Goal: Information Seeking & Learning: Learn about a topic

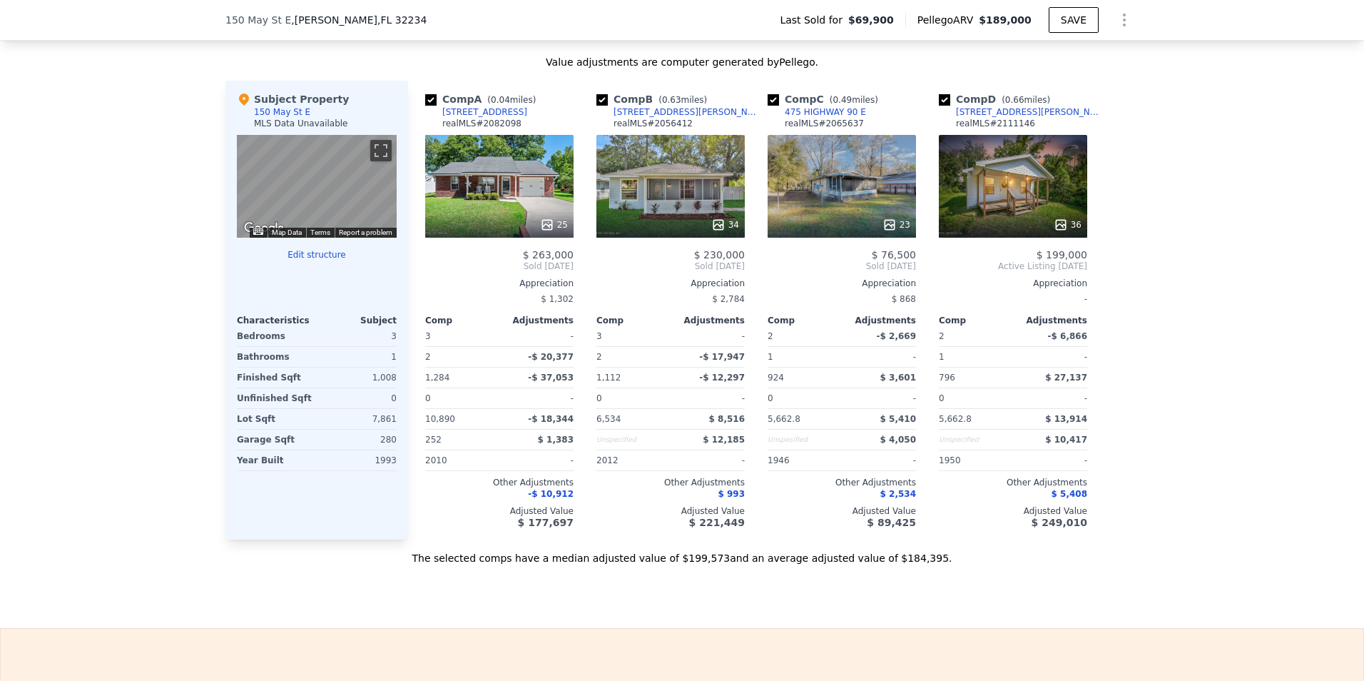
scroll to position [1382, 0]
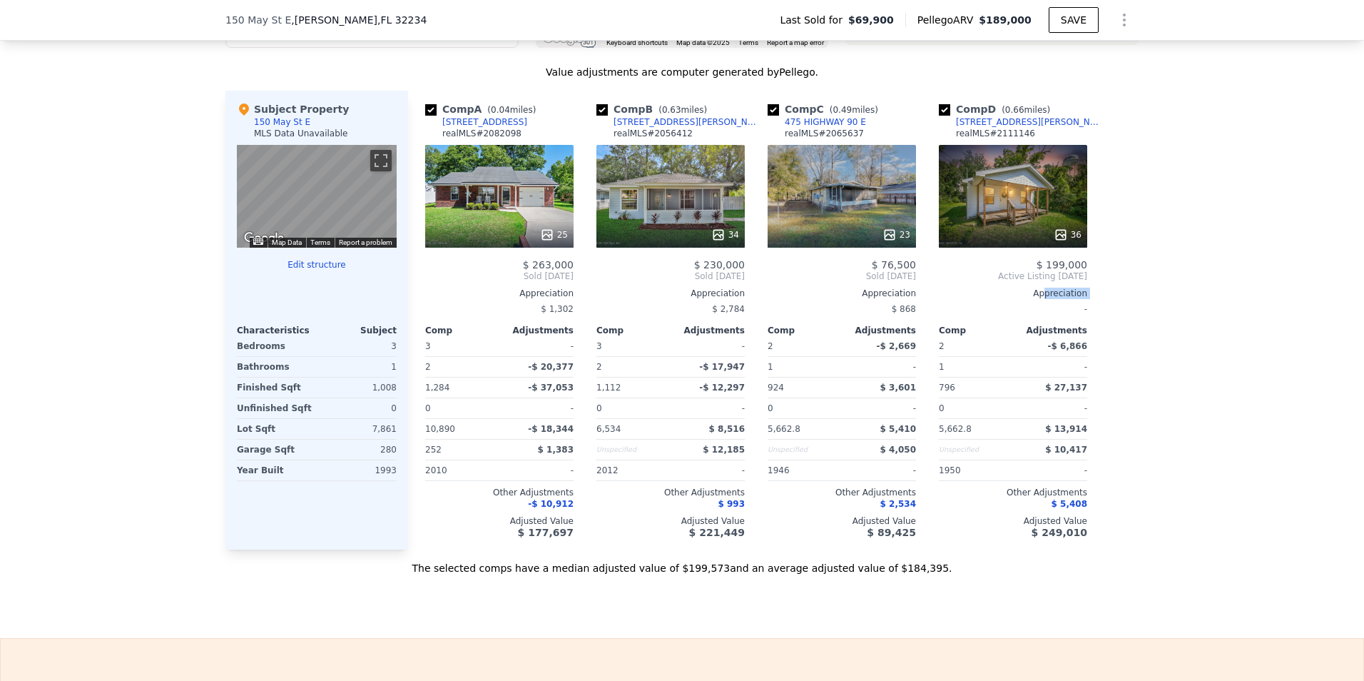
drag, startPoint x: 1043, startPoint y: 295, endPoint x: 1022, endPoint y: 319, distance: 32.3
click at [1022, 319] on div "$ 199,000 Active Listing [DATE] Appreciation - Comp Adjustments 2 -$ 6,866 1 - …" at bounding box center [1013, 398] width 148 height 279
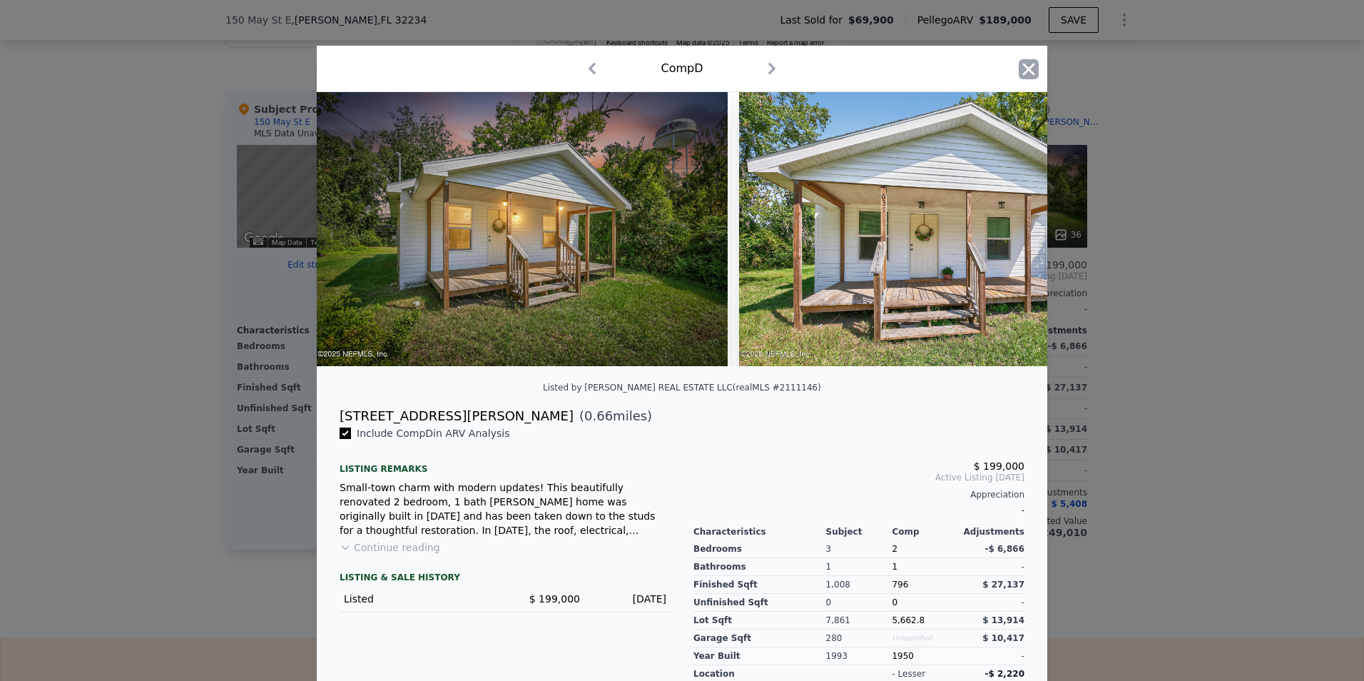
click at [1024, 76] on icon "button" at bounding box center [1029, 69] width 20 height 20
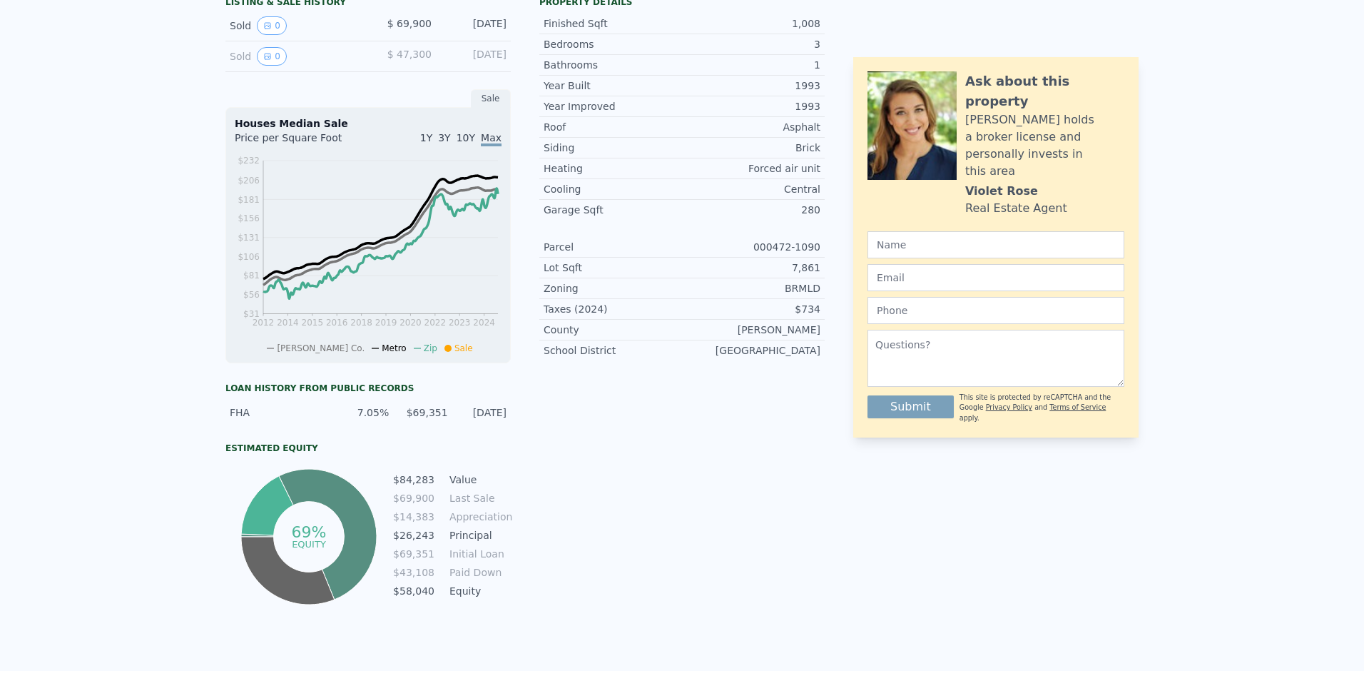
scroll to position [5, 0]
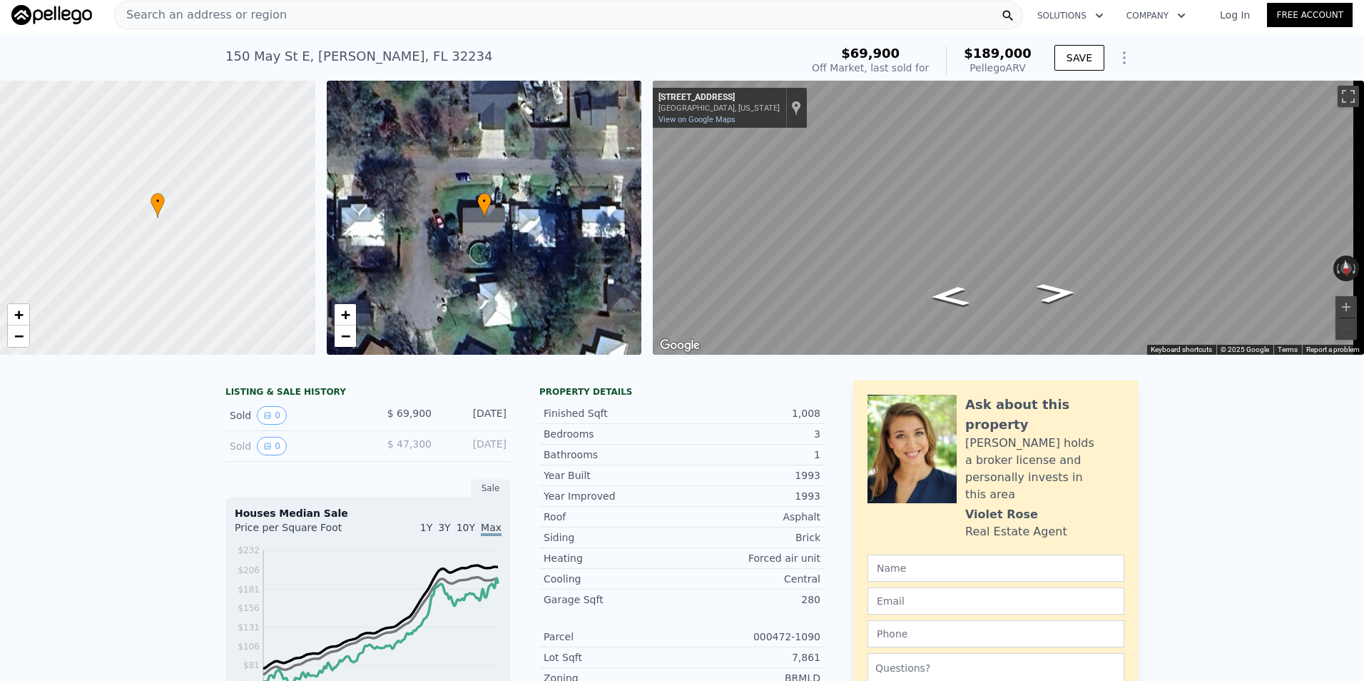
click at [741, 55] on div "[STREET_ADDRESS][PERSON_NAME] Sold [DATE] for $69,900 (~ARV $189k )" at bounding box center [509, 61] width 569 height 40
click at [453, 15] on div "Search an address or region" at bounding box center [568, 15] width 909 height 29
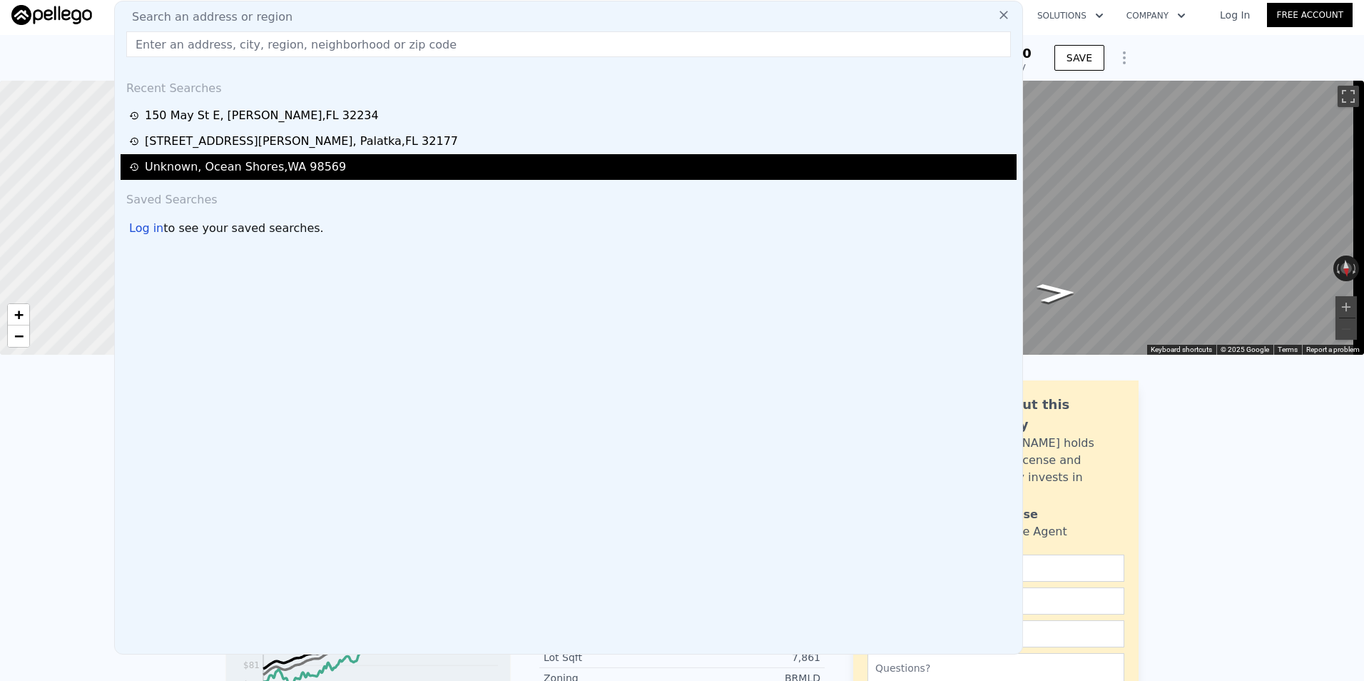
type input "[STREET_ADDRESS]"
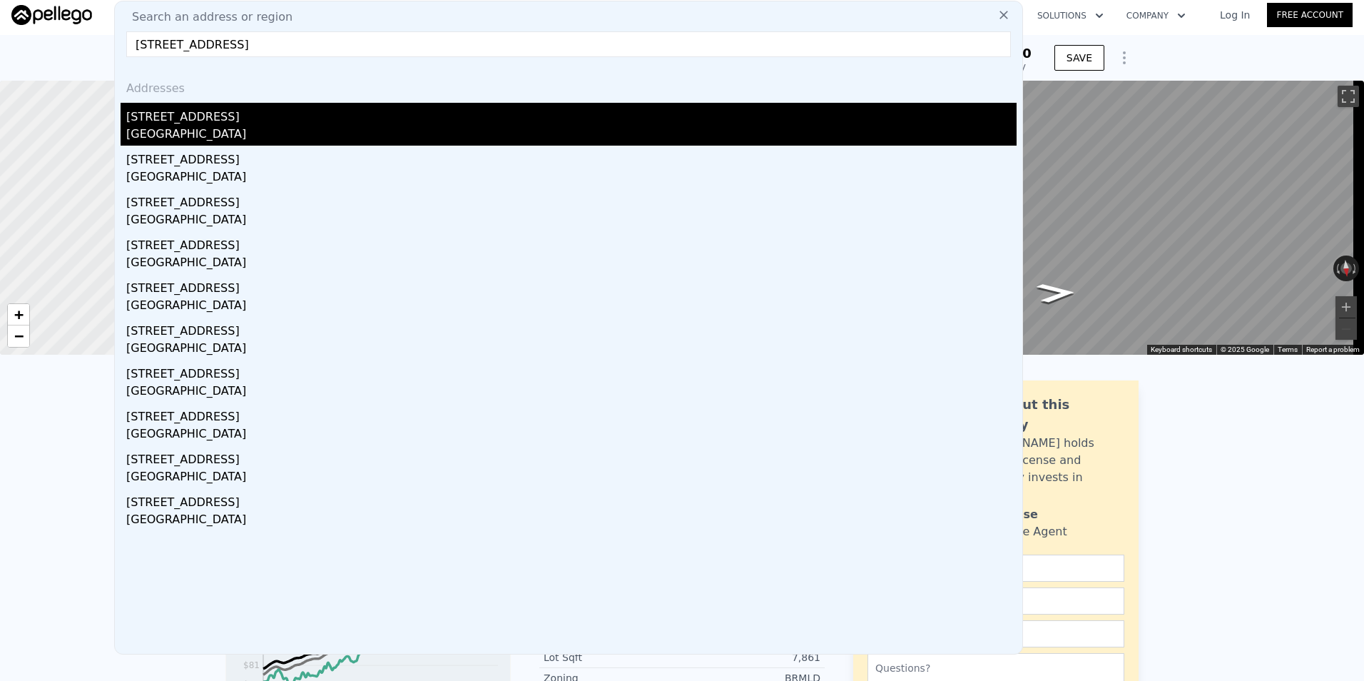
click at [327, 118] on div "[STREET_ADDRESS]" at bounding box center [571, 114] width 890 height 23
click at [327, 118] on div "• + −" at bounding box center [484, 218] width 315 height 274
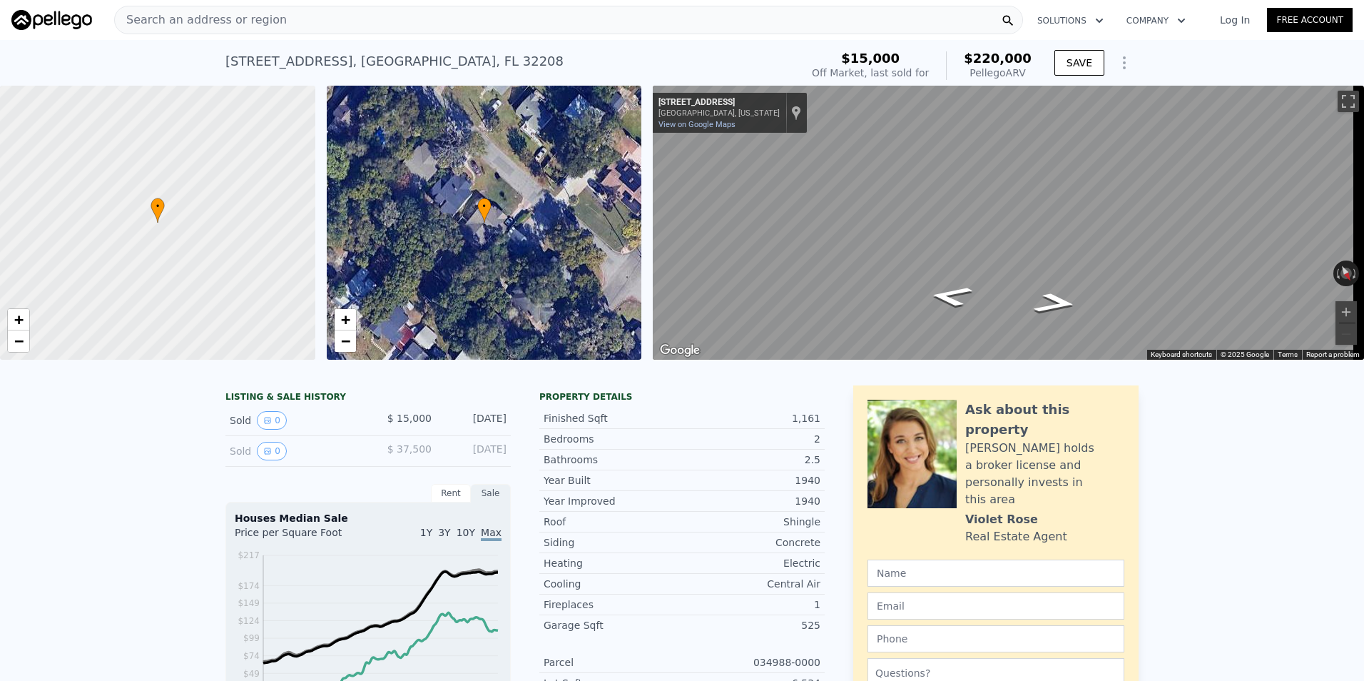
click at [390, 13] on div "Search an address or region" at bounding box center [568, 20] width 909 height 29
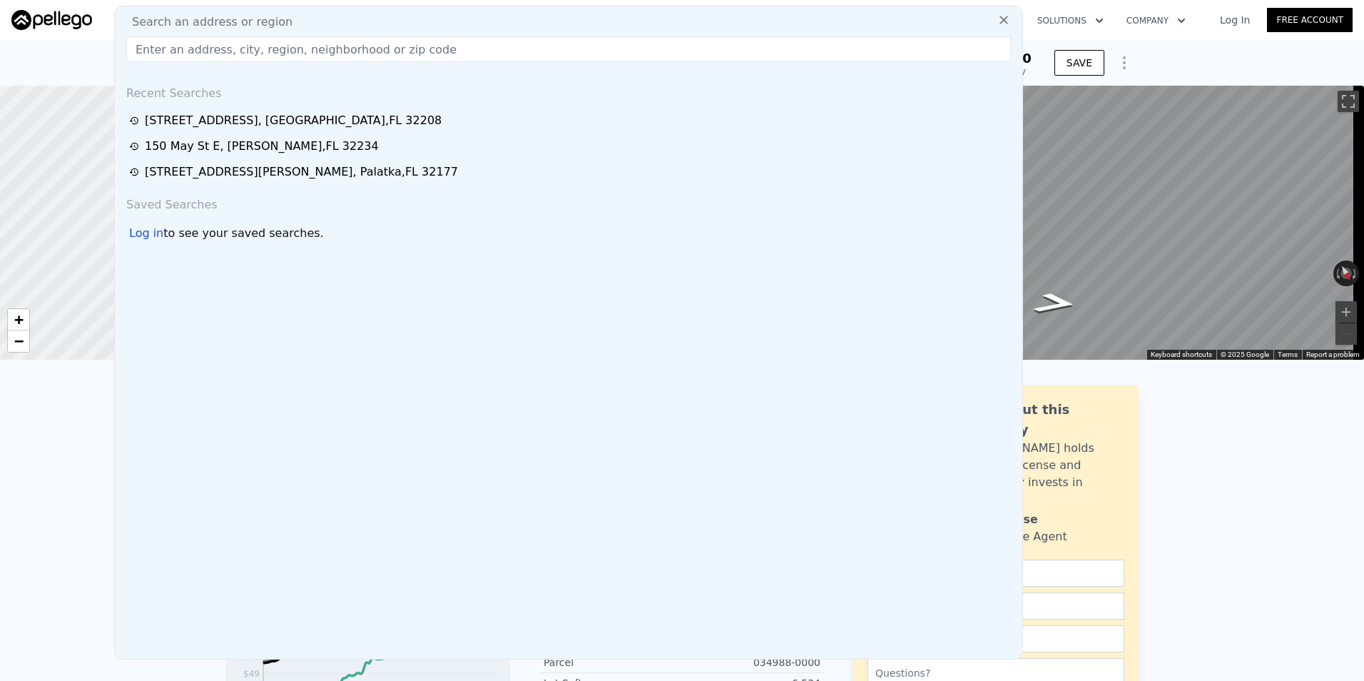
type input "[STREET_ADDRESS]"
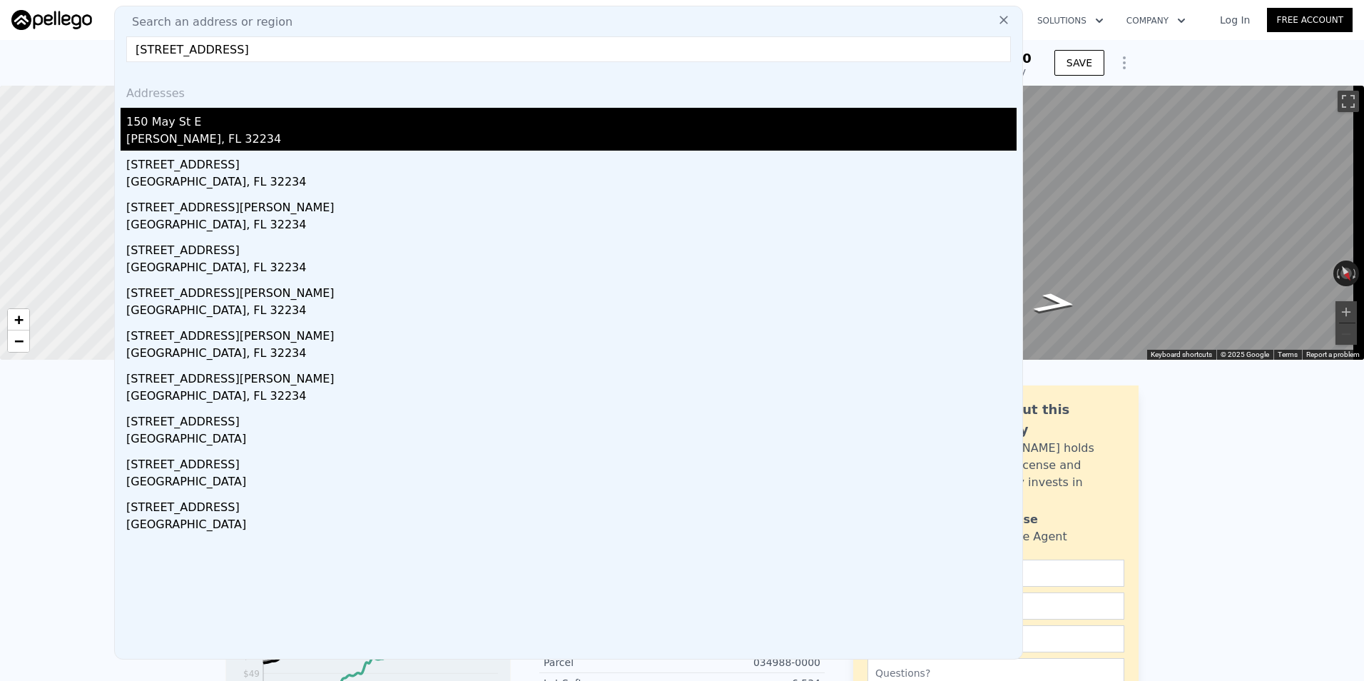
click at [285, 130] on div "150 May St E" at bounding box center [571, 119] width 890 height 23
type input "796"
type input "1284"
type input "5662.8"
type input "10890"
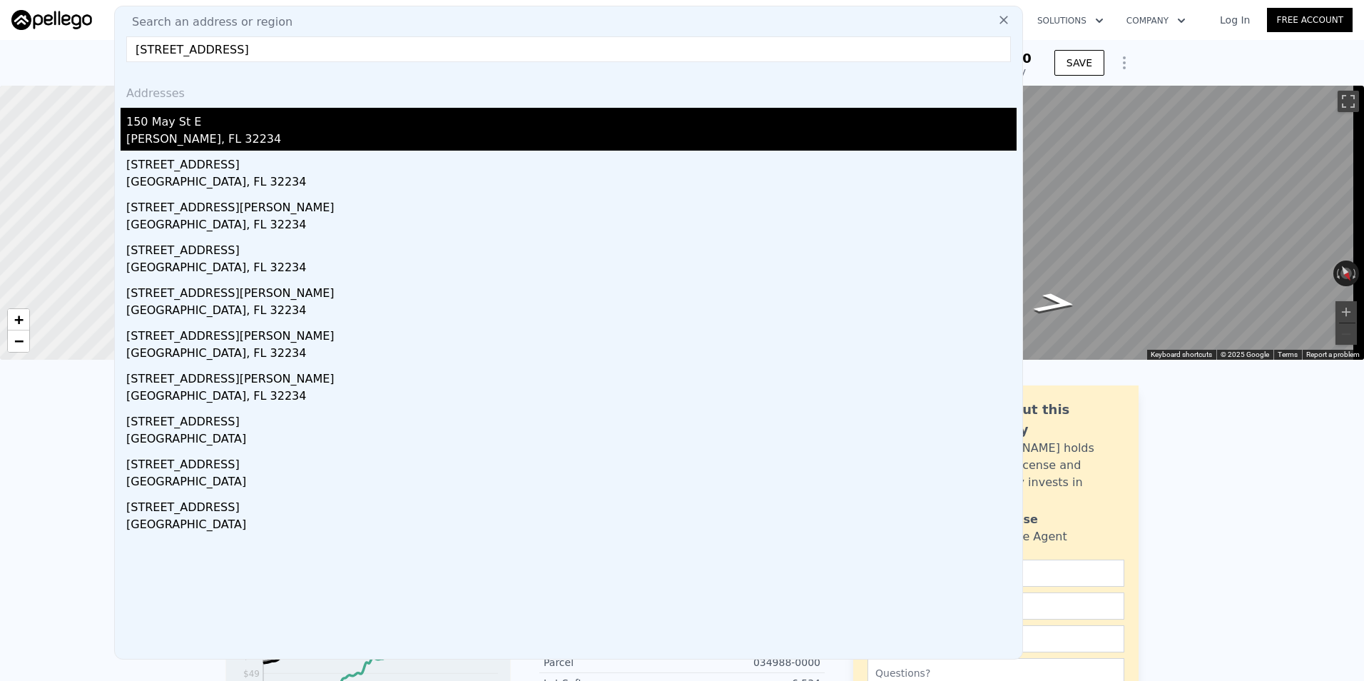
type input "$ 189,000"
type input "$ 102,257"
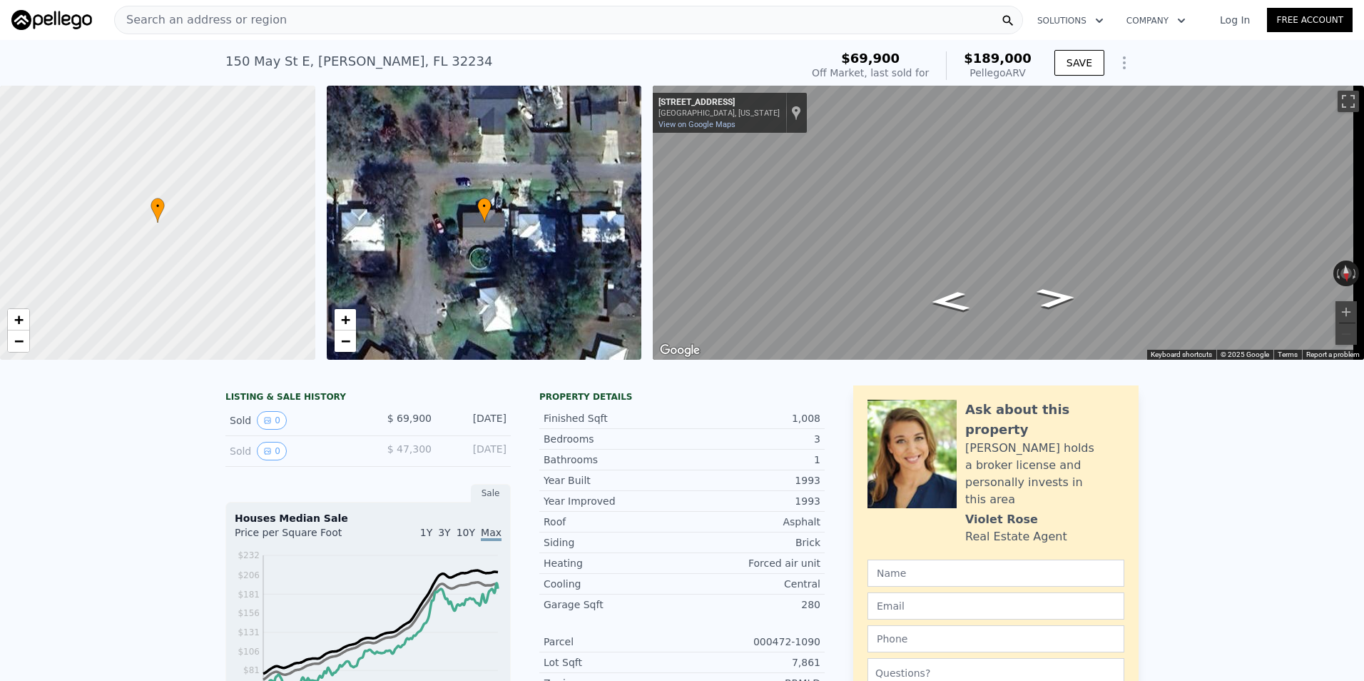
click at [583, 16] on div "Search an address or region" at bounding box center [568, 20] width 909 height 29
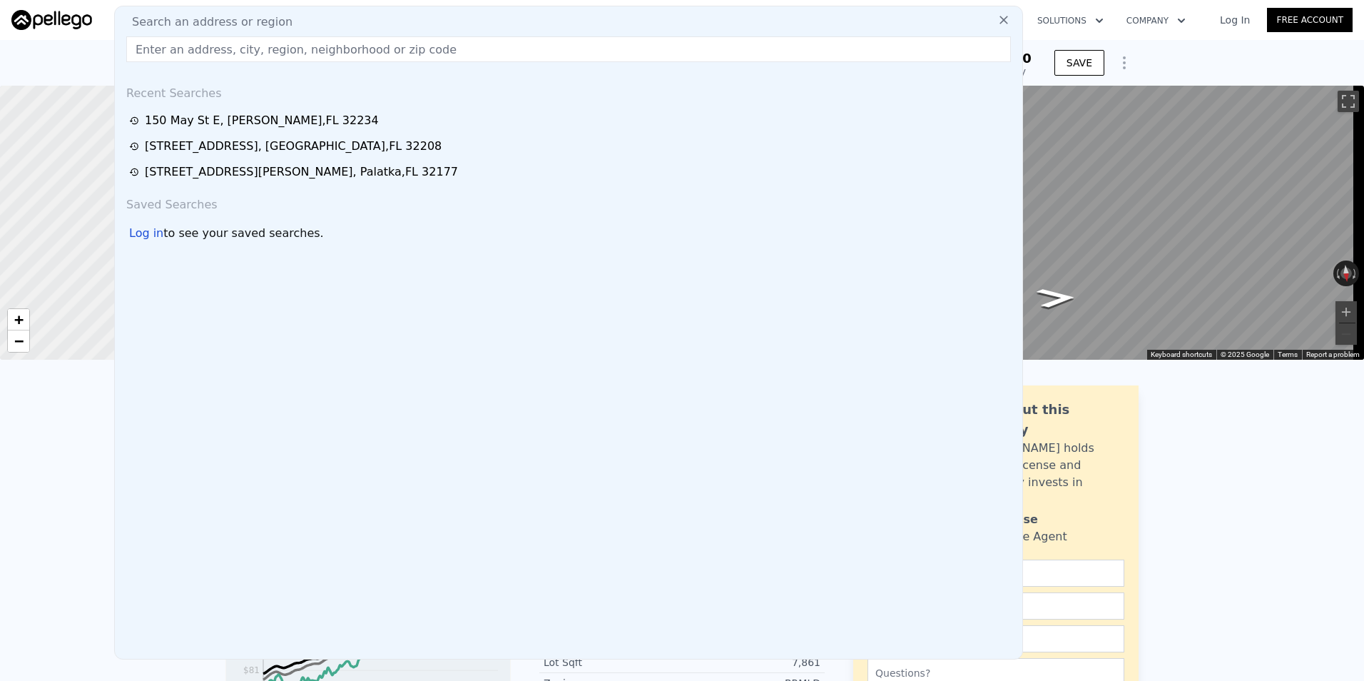
click at [583, 16] on div "Search an address or region" at bounding box center [569, 22] width 896 height 17
drag, startPoint x: 583, startPoint y: 16, endPoint x: 546, endPoint y: 48, distance: 48.1
click at [546, 48] on input "text" at bounding box center [568, 49] width 885 height 26
paste input "[STREET_ADDRESS][PERSON_NAME]"
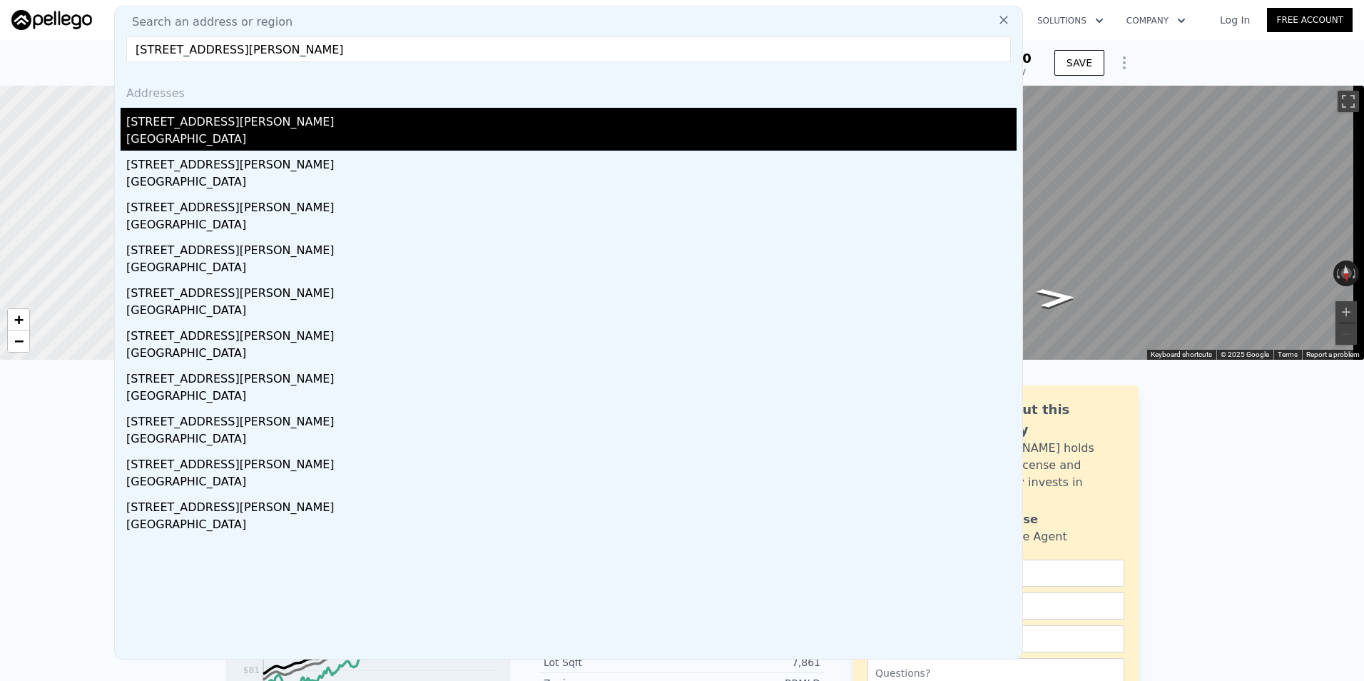
type input "[STREET_ADDRESS][PERSON_NAME]"
click at [413, 120] on div "[STREET_ADDRESS][PERSON_NAME]" at bounding box center [571, 119] width 890 height 23
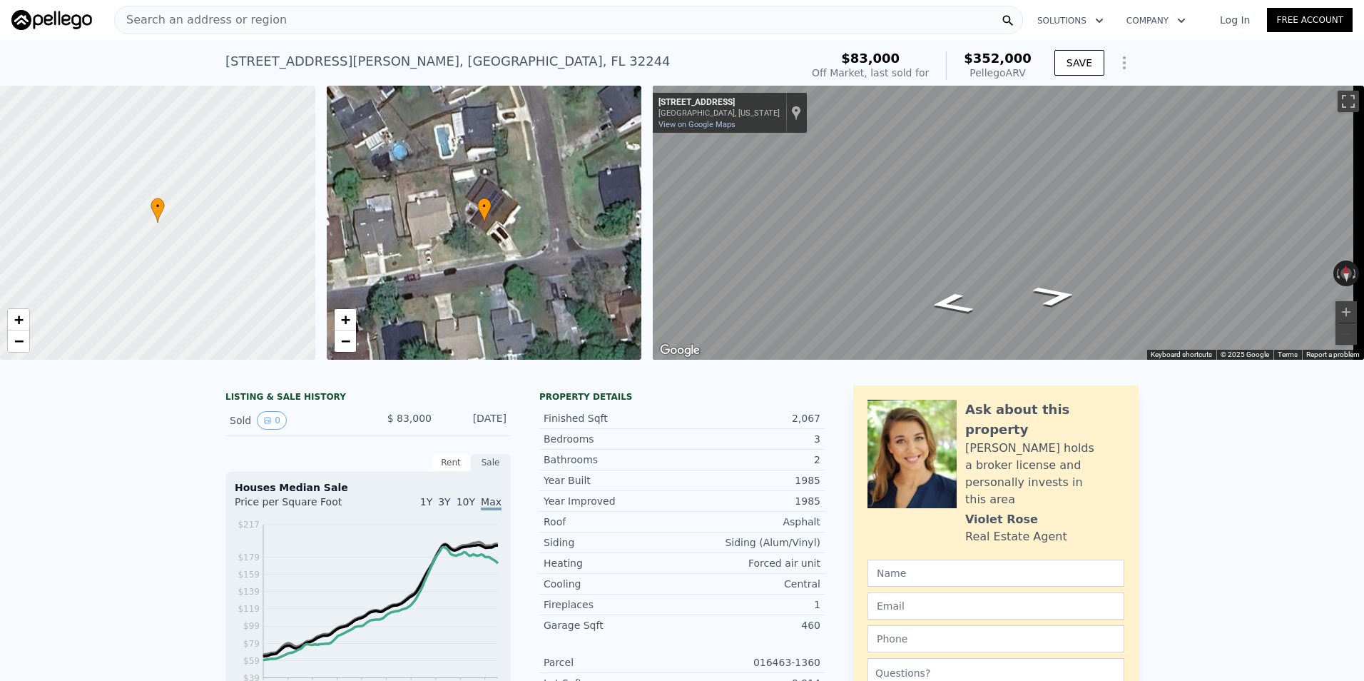
click at [338, 20] on div "Search an address or region" at bounding box center [568, 20] width 909 height 29
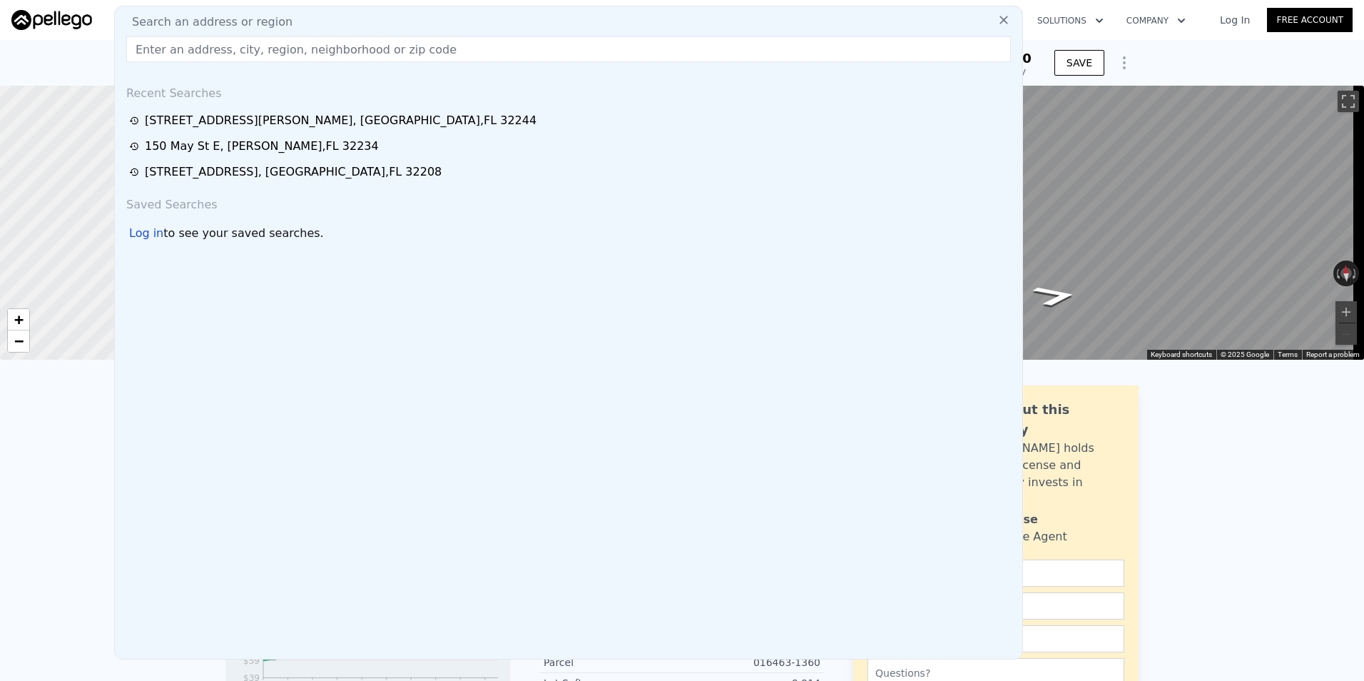
click at [328, 55] on input "text" at bounding box center [568, 49] width 885 height 26
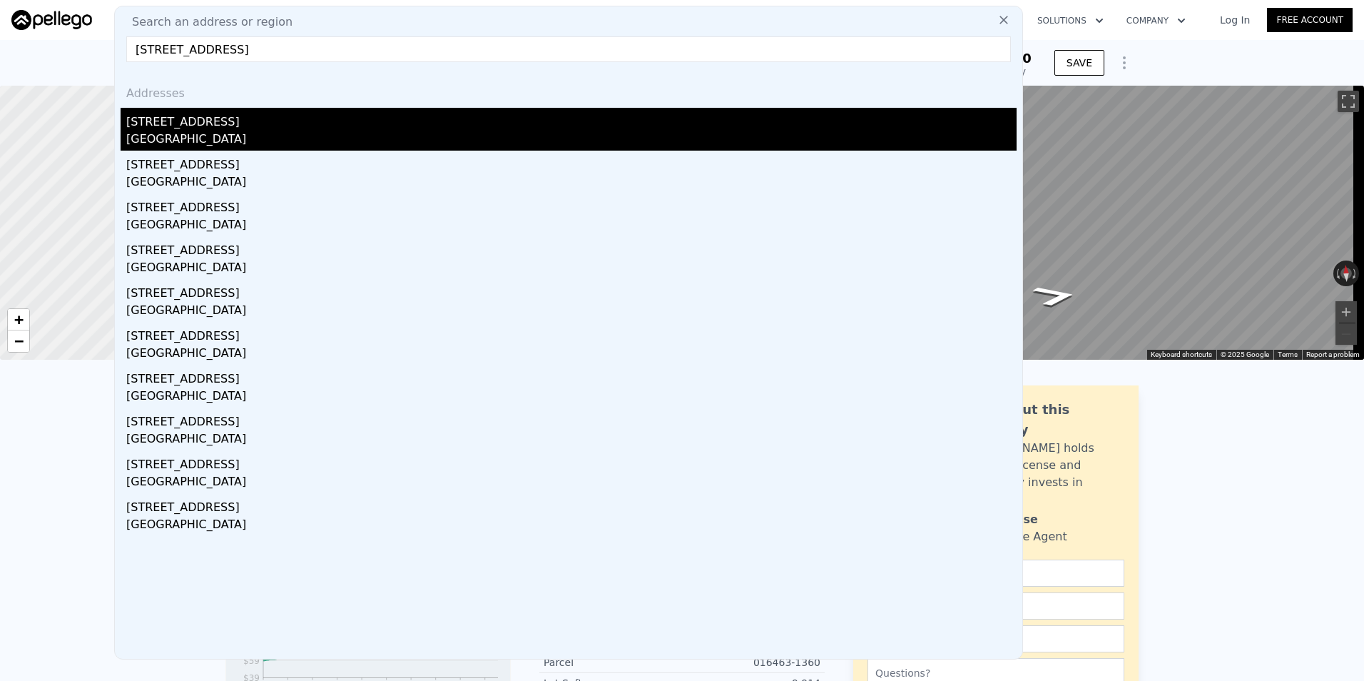
type input "[STREET_ADDRESS]"
click at [484, 143] on div "[GEOGRAPHIC_DATA]" at bounding box center [571, 141] width 890 height 20
type input "2"
type input "3"
type input "1"
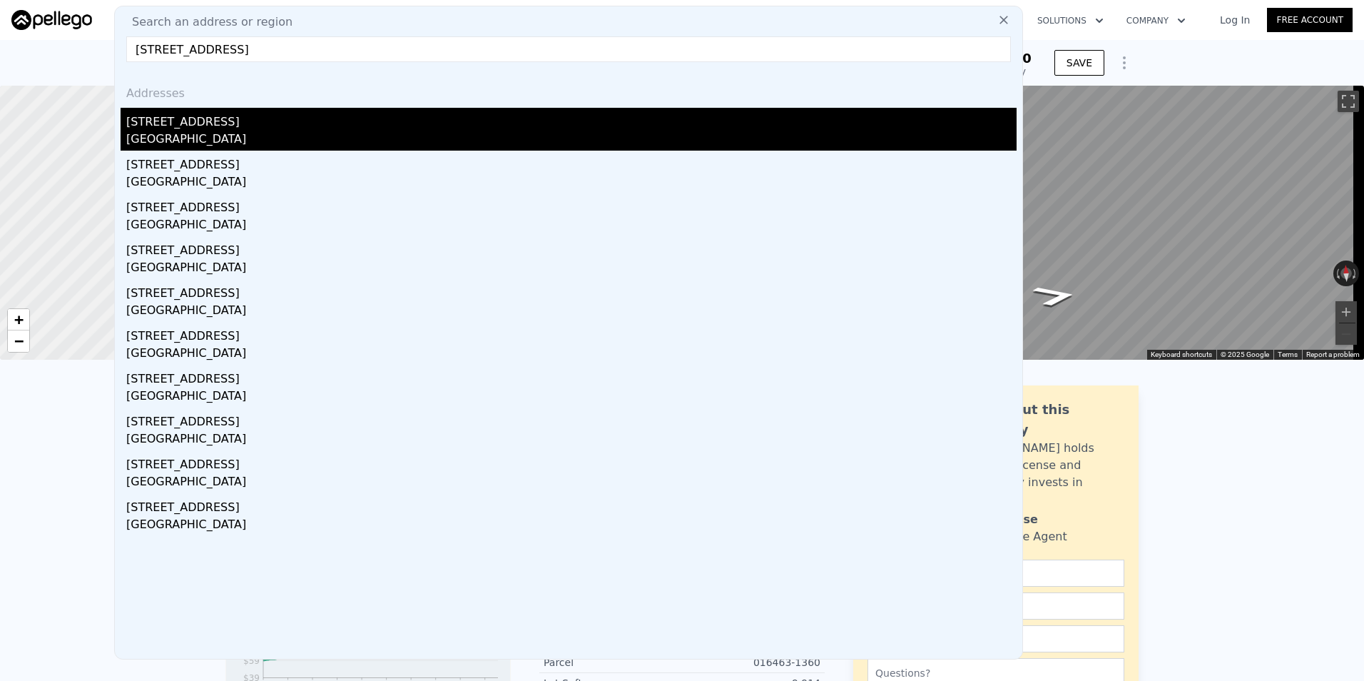
type input "2"
type input "952"
type input "1584"
type input "4791.6"
type input "7840.8"
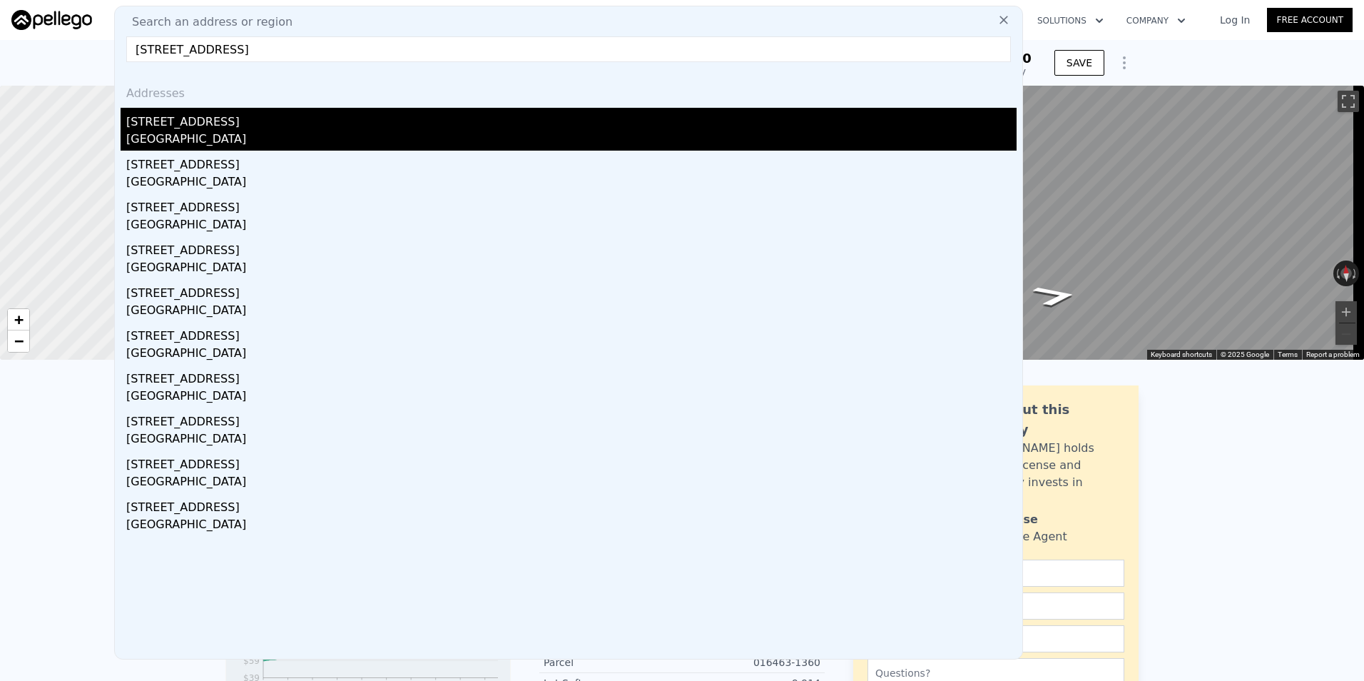
type input "$ 220,000"
type input "$ 188,505"
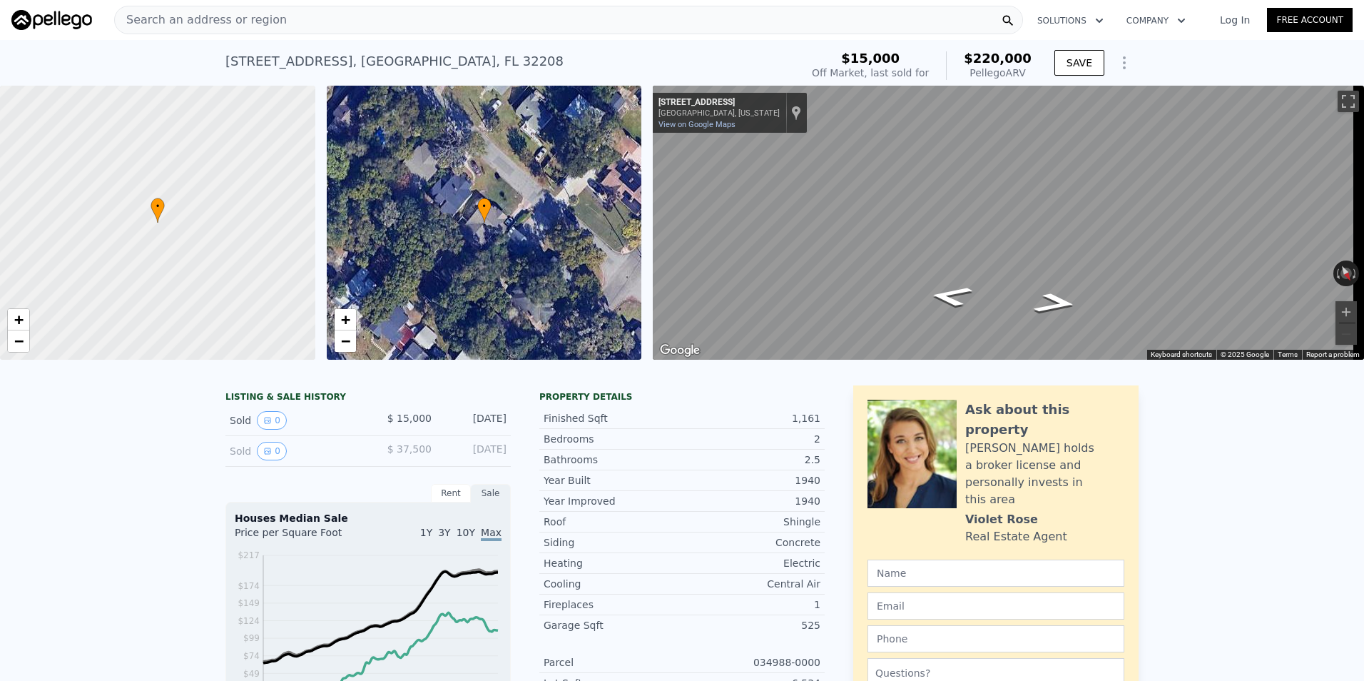
click at [281, 15] on div "Search an address or region" at bounding box center [568, 20] width 909 height 29
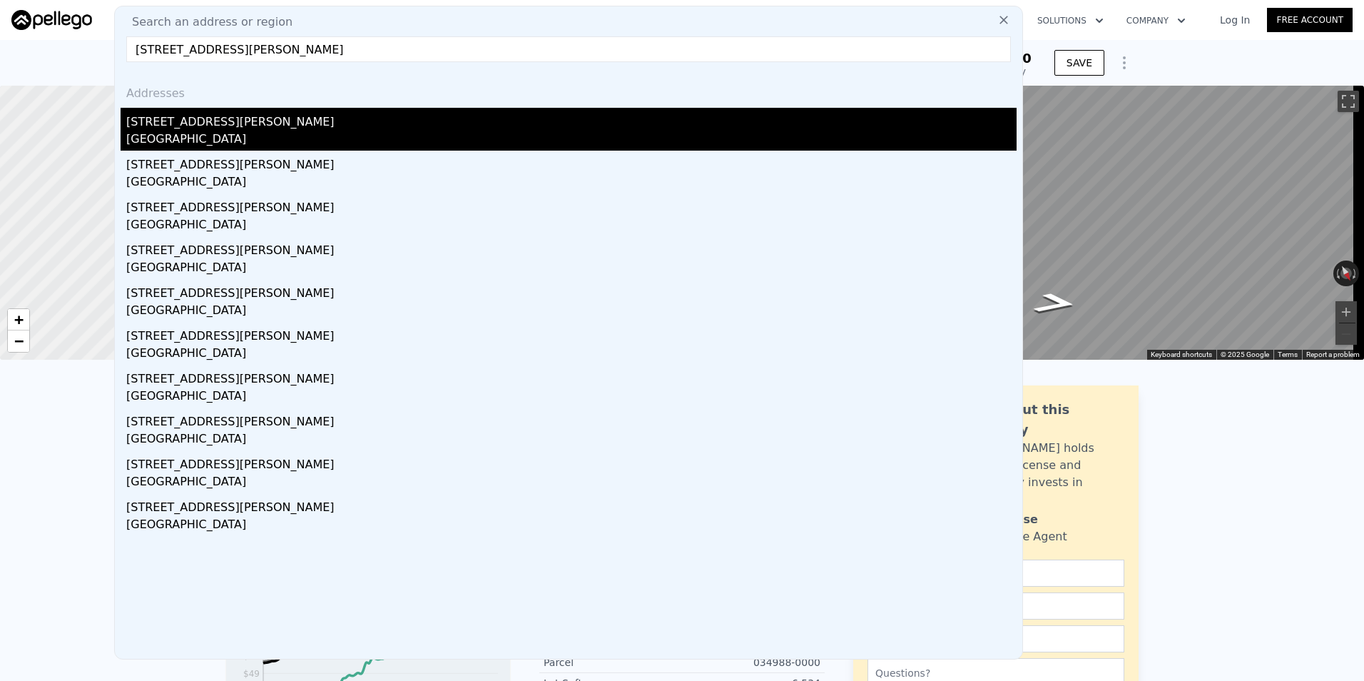
type input "[STREET_ADDRESS][PERSON_NAME]"
click at [329, 121] on div "[STREET_ADDRESS][PERSON_NAME]" at bounding box center [571, 119] width 890 height 23
type input "3"
type input "4"
type input "2"
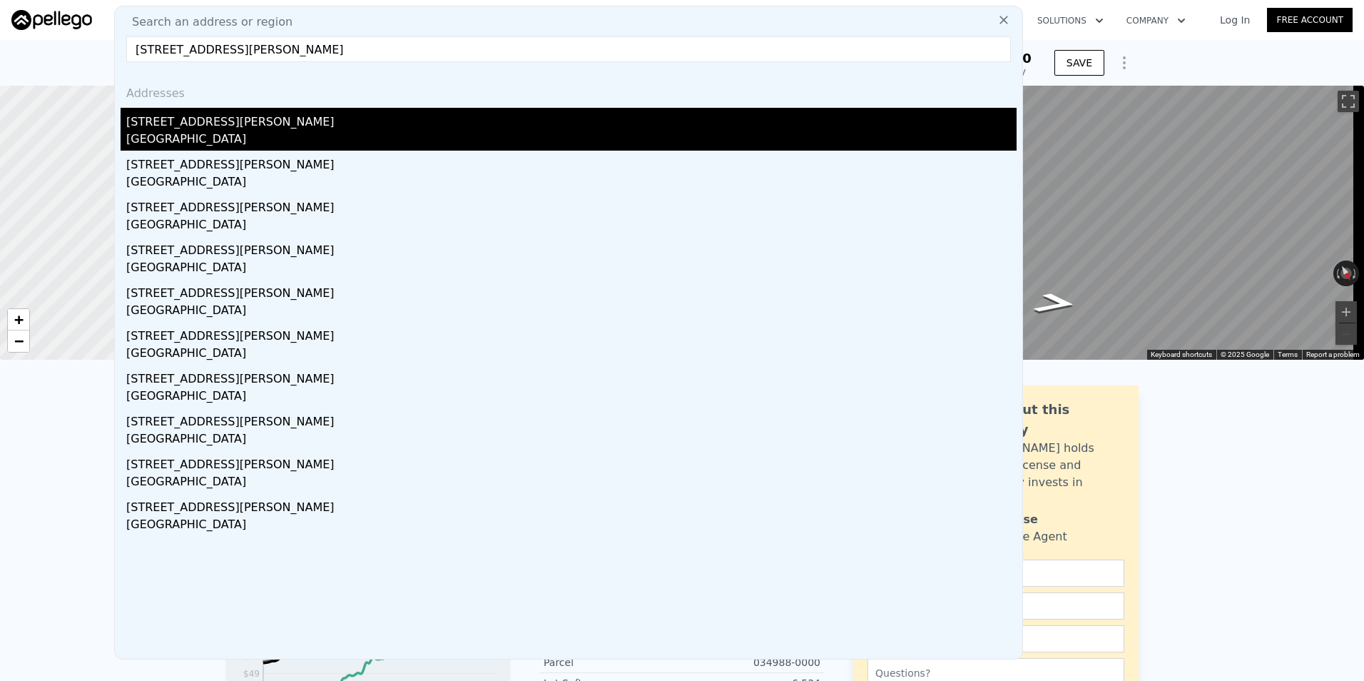
type input "3"
type input "1560"
type input "2189"
type input "6969.6"
type input "16988.4"
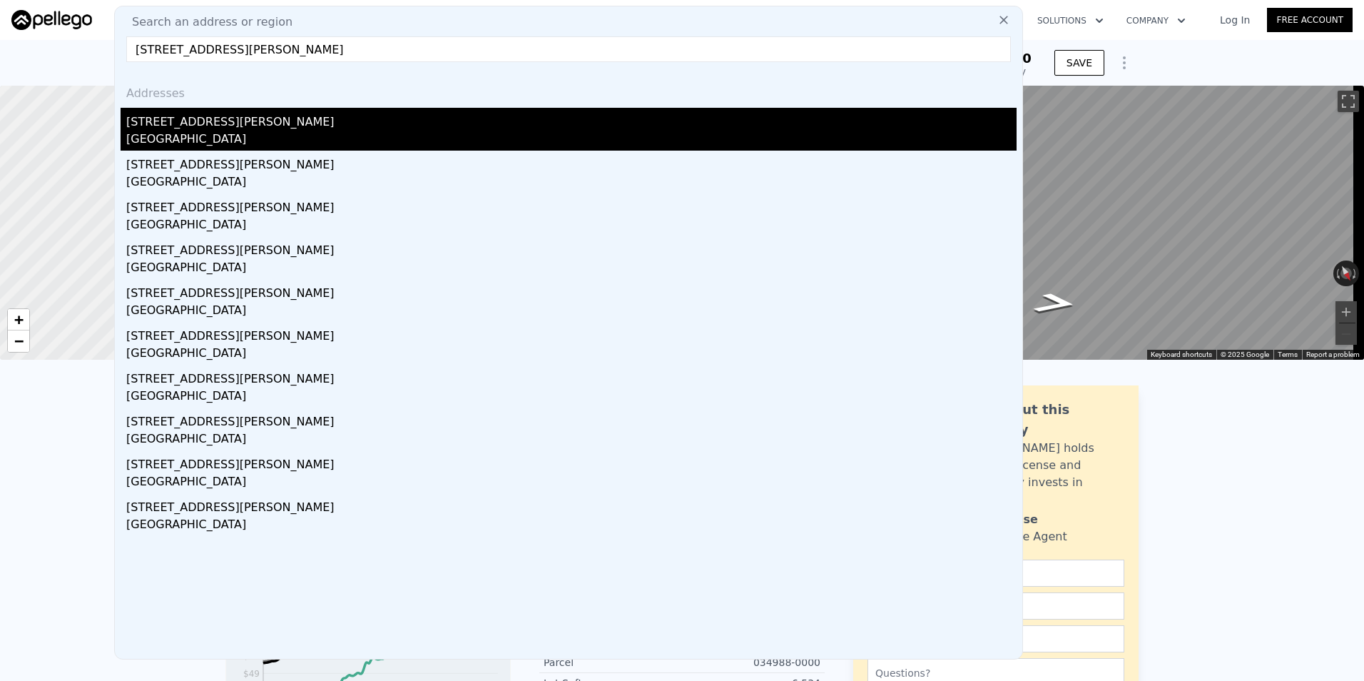
type input "$ 352,000"
type input "$ 241,031"
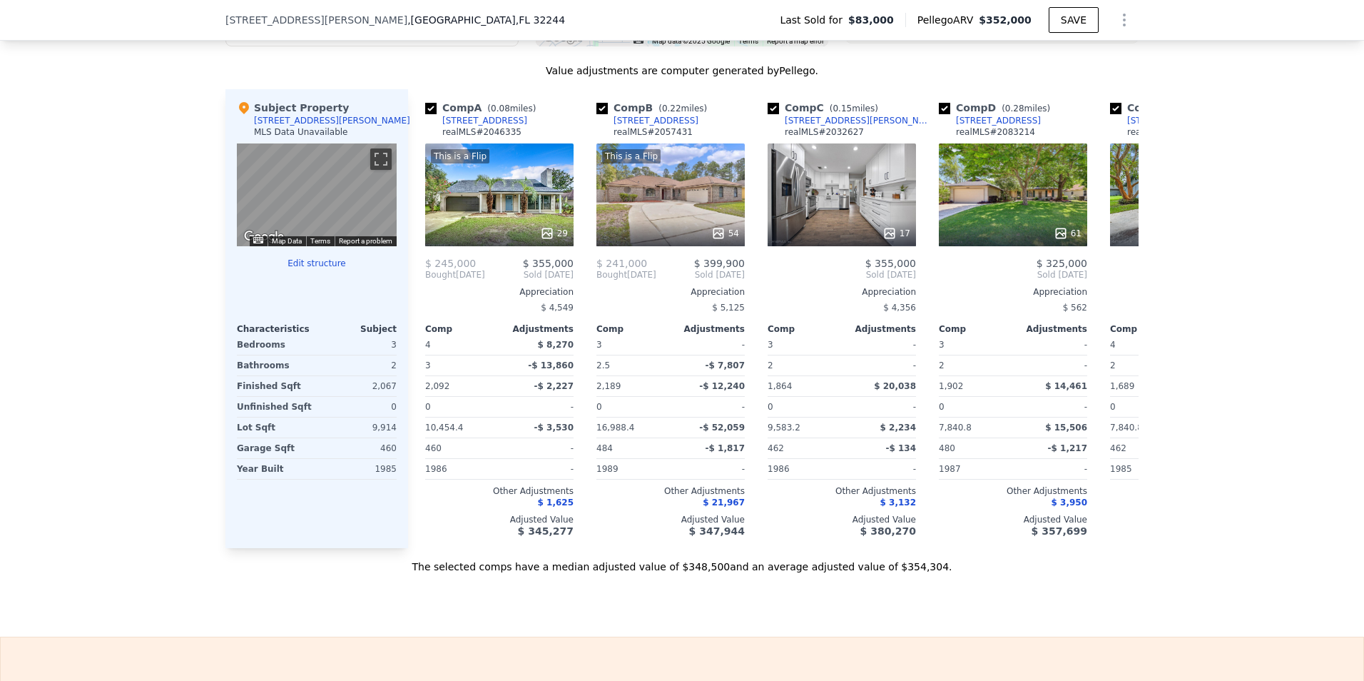
scroll to position [1313, 0]
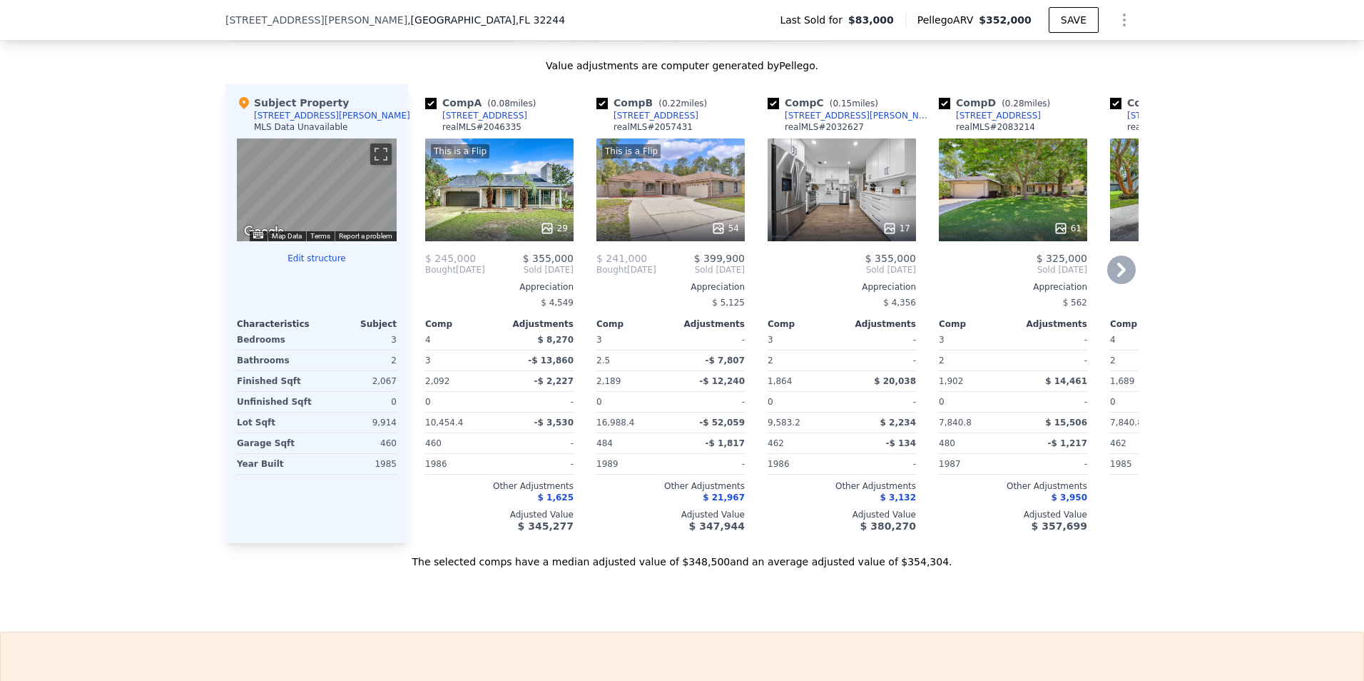
click at [678, 198] on div "This is a Flip 54" at bounding box center [670, 189] width 148 height 103
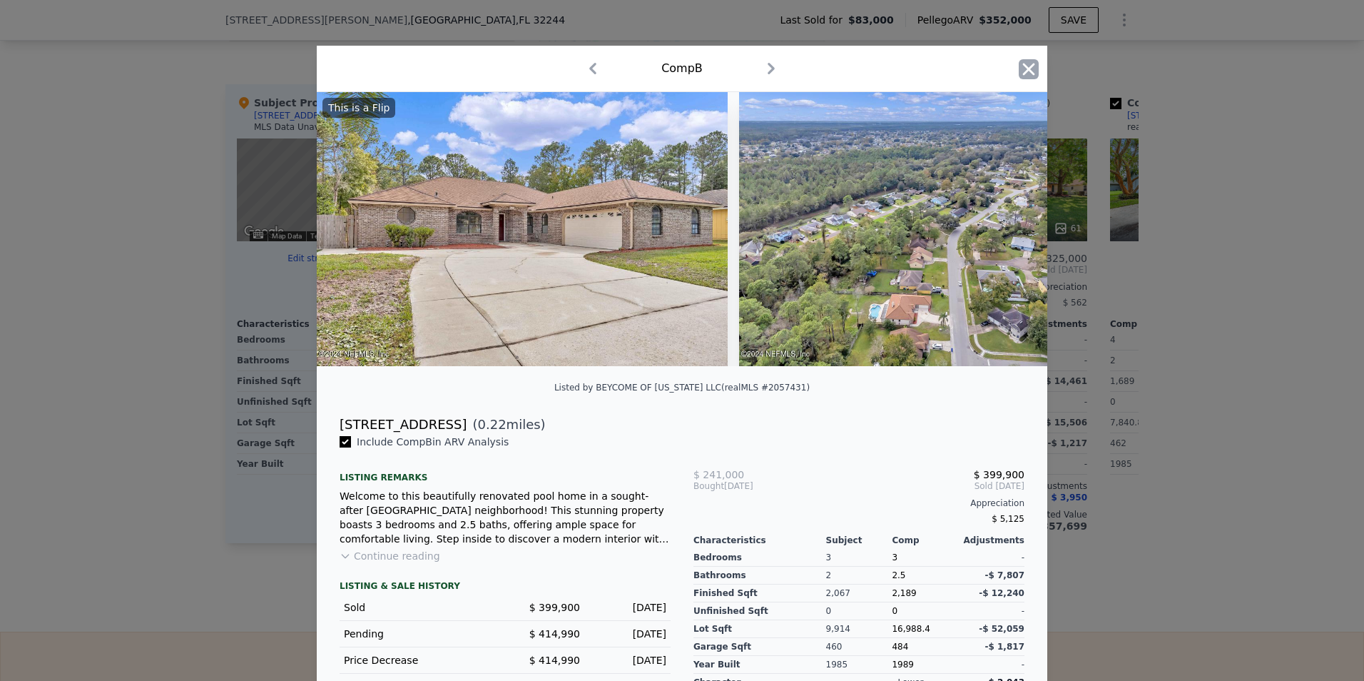
click at [1023, 66] on icon "button" at bounding box center [1029, 69] width 12 height 12
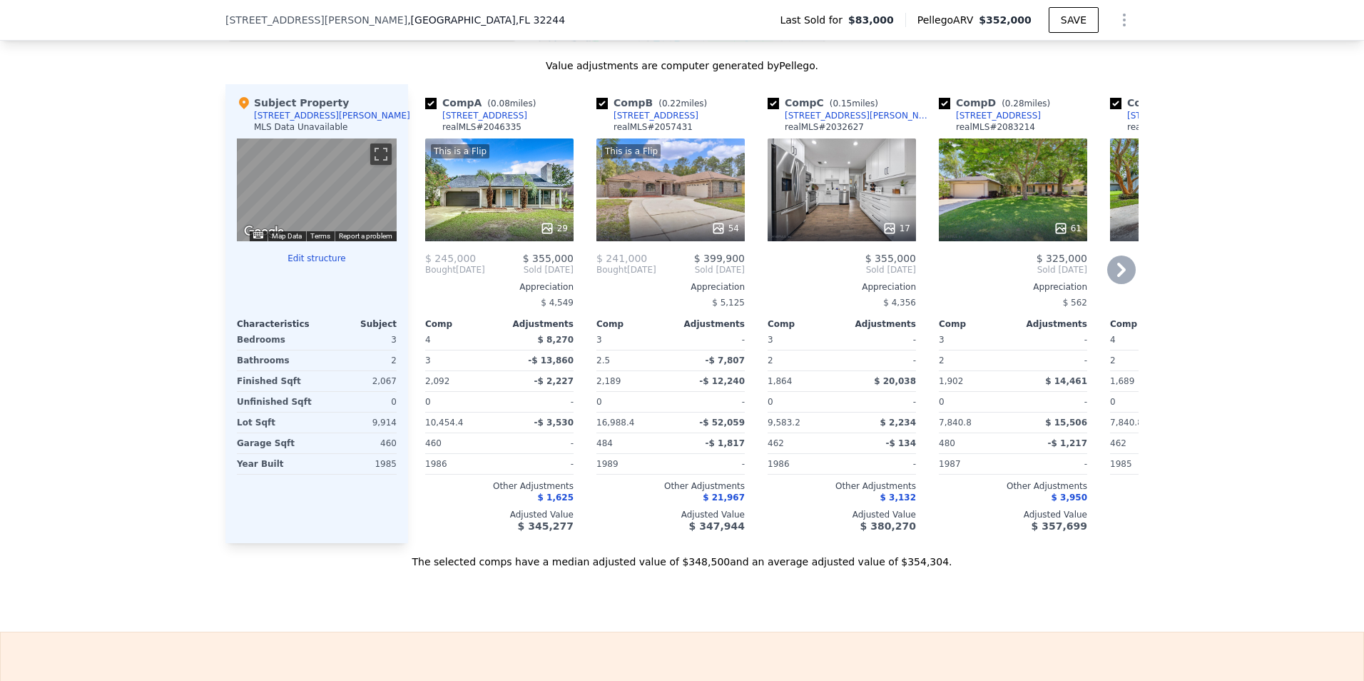
click at [715, 205] on div "This is a Flip 54" at bounding box center [670, 189] width 148 height 103
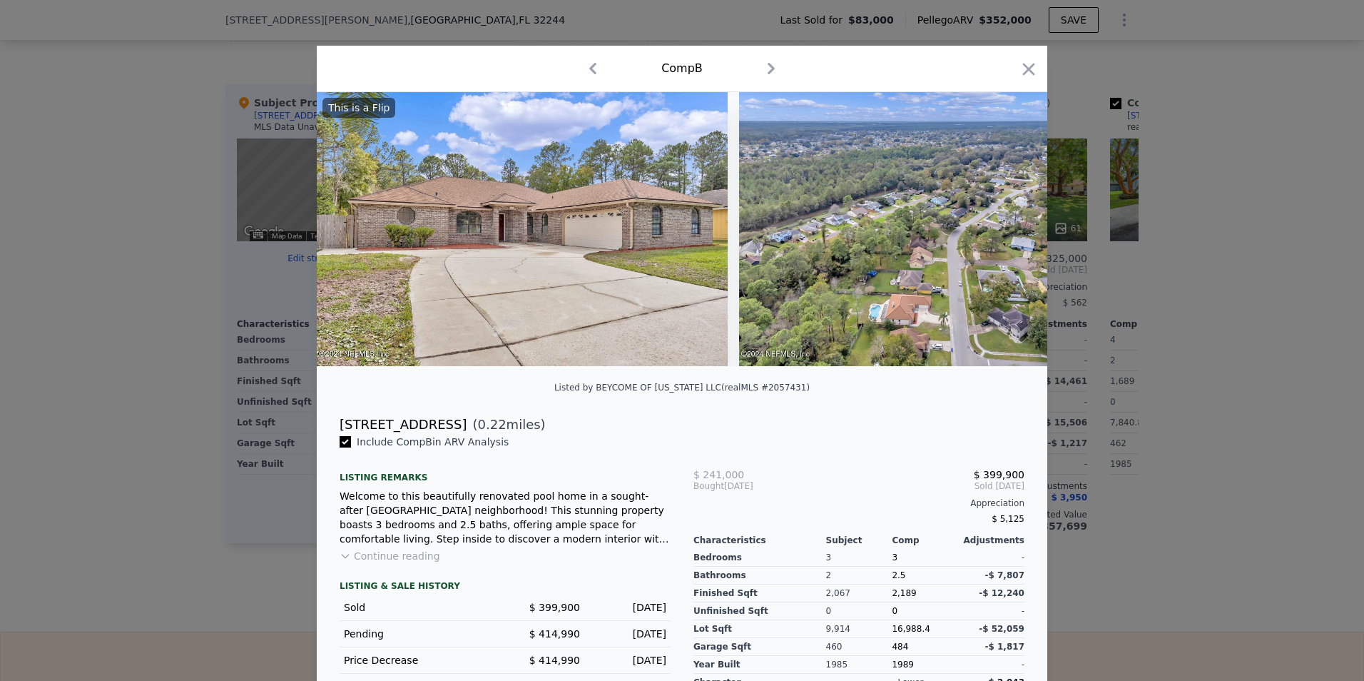
click at [390, 434] on div "[STREET_ADDRESS]" at bounding box center [403, 425] width 127 height 20
copy div "[STREET_ADDRESS]"
click at [1029, 70] on icon "button" at bounding box center [1029, 69] width 20 height 20
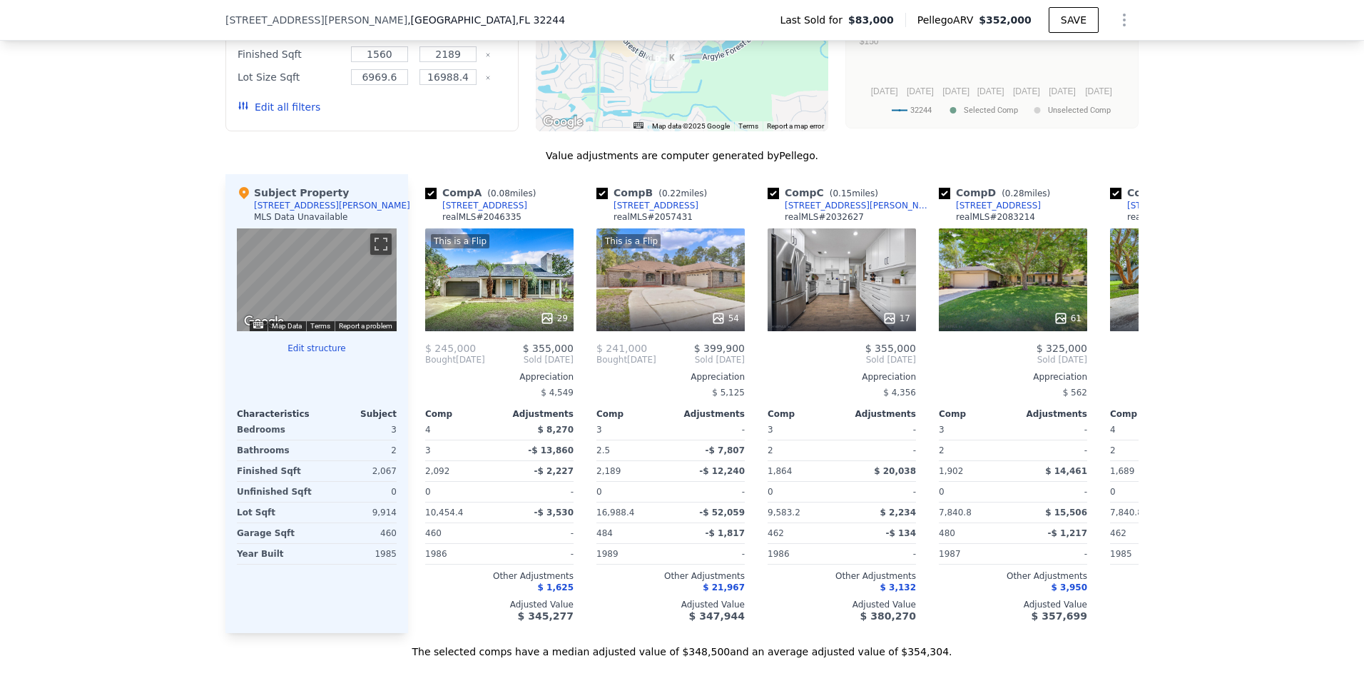
scroll to position [1233, 0]
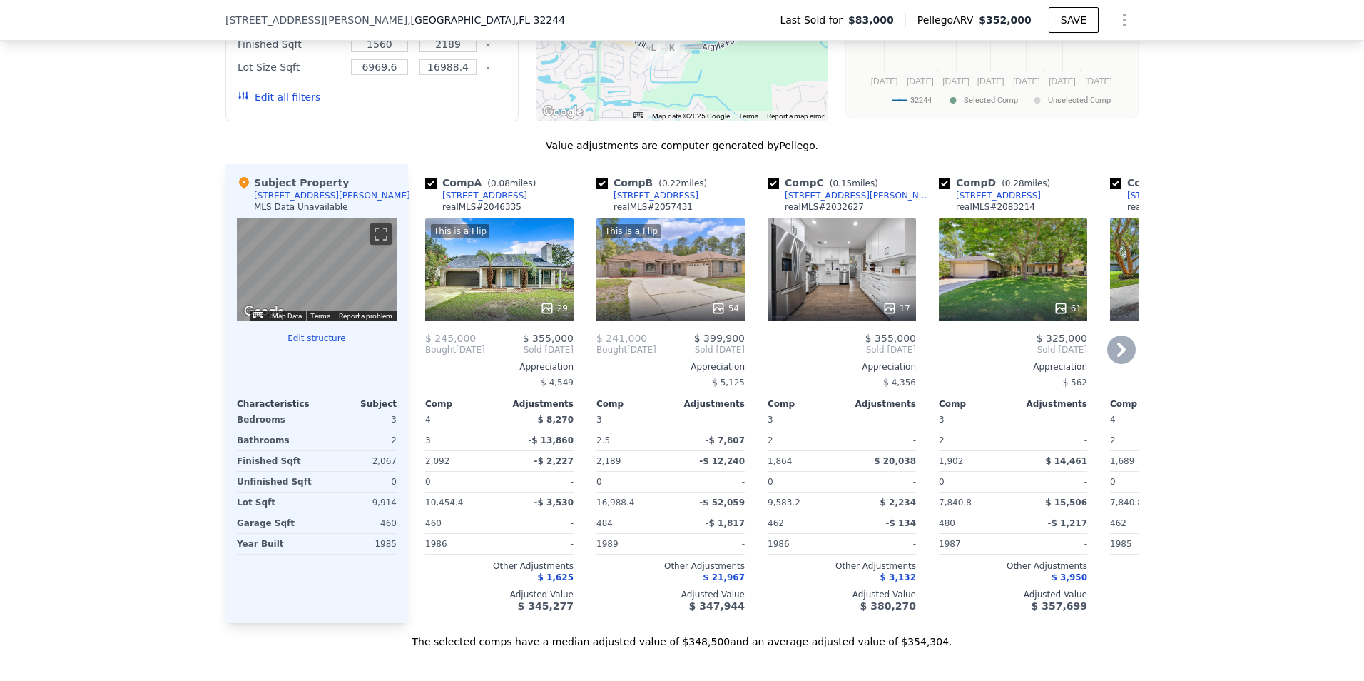
click at [504, 264] on div "This is a Flip 29" at bounding box center [499, 269] width 148 height 103
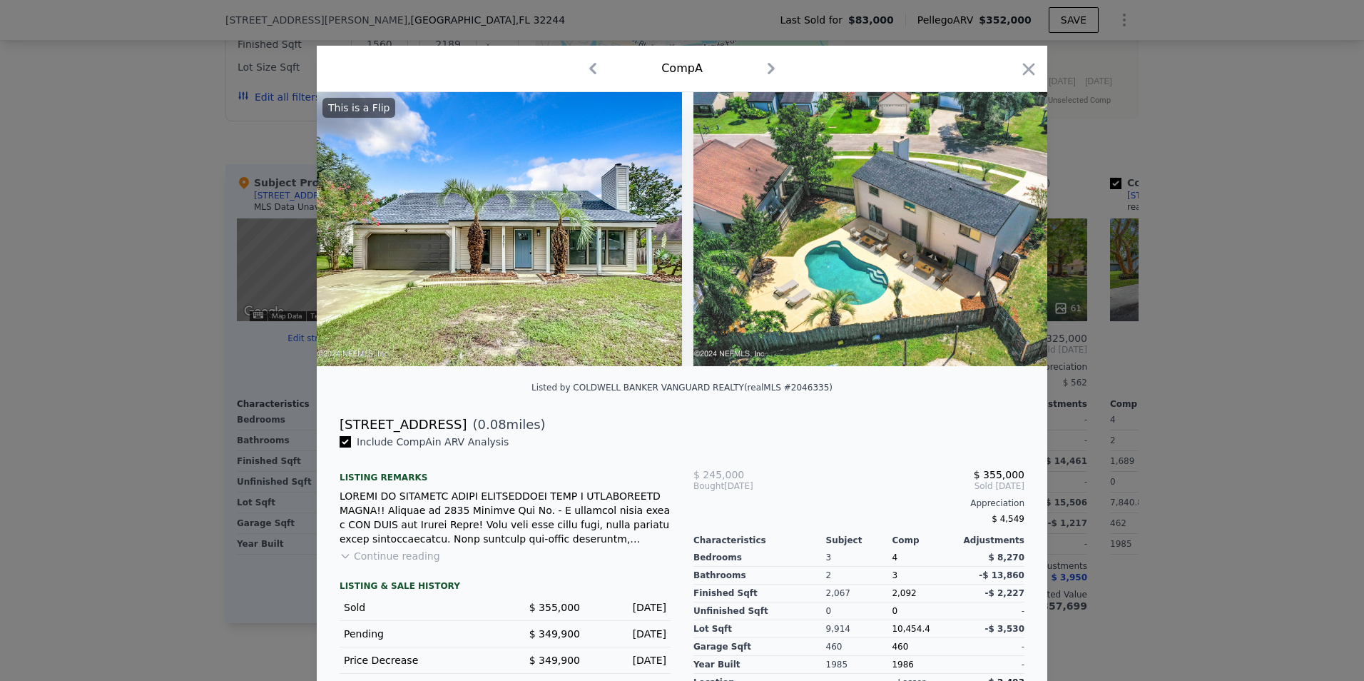
click at [398, 563] on button "Continue reading" at bounding box center [390, 556] width 101 height 14
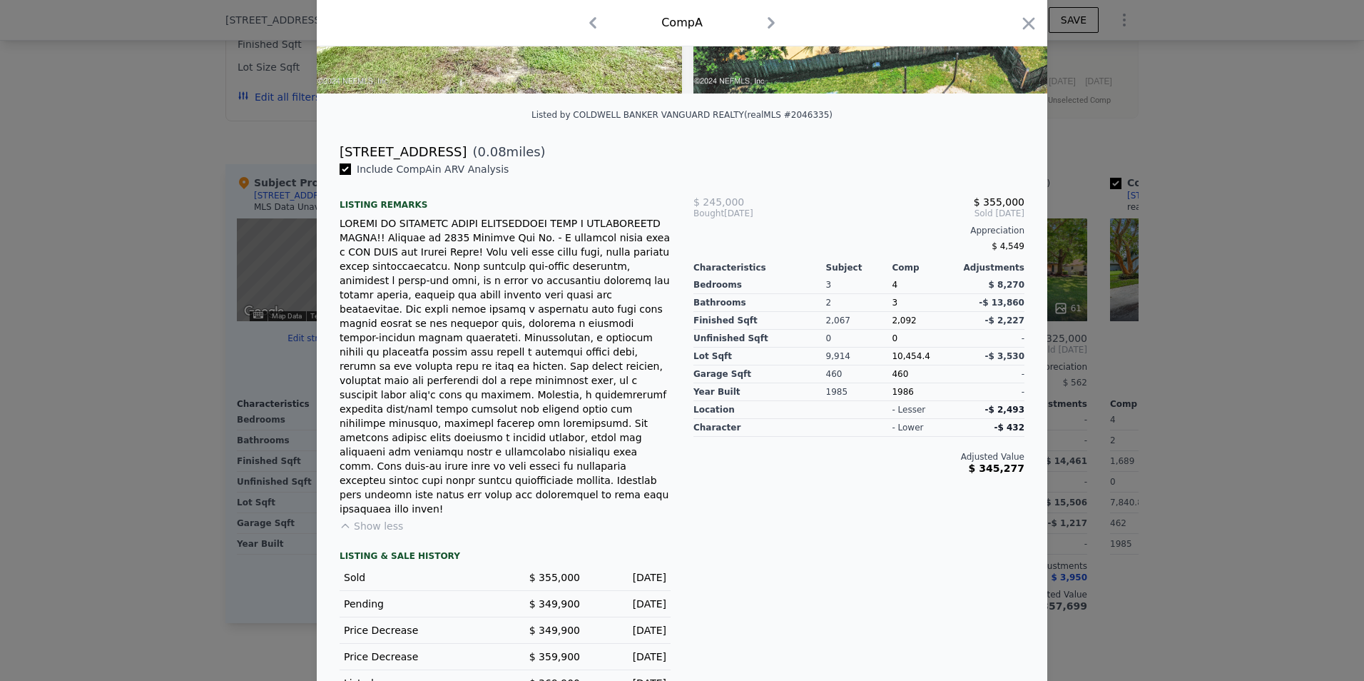
scroll to position [275, 0]
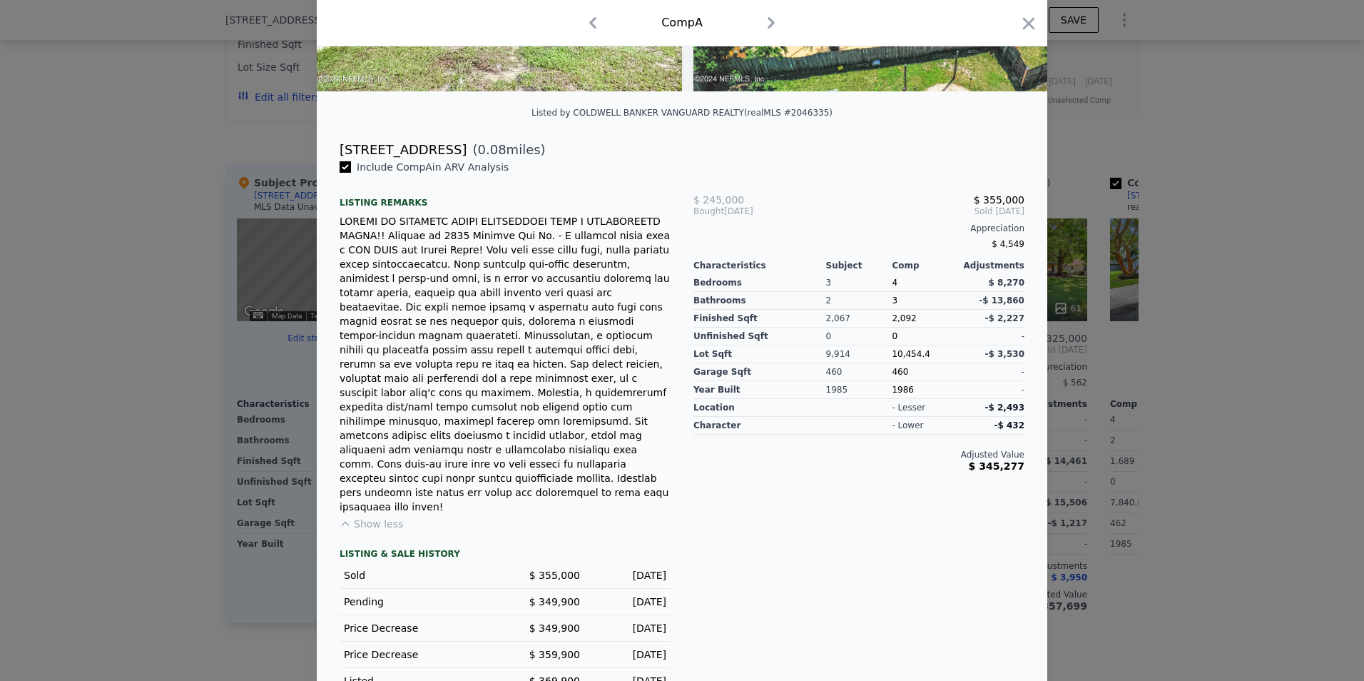
click at [923, 460] on div "Adjusted Value" at bounding box center [858, 454] width 331 height 11
click at [879, 511] on div "$ 245,000 $ 355,000 Bought [DATE] Sold [DATE] Appreciation $ 4,549 Characterist…" at bounding box center [859, 438] width 354 height 556
click at [833, 217] on span "Sold [DATE]" at bounding box center [914, 210] width 220 height 11
click at [878, 234] on div "Appreciation" at bounding box center [858, 228] width 331 height 11
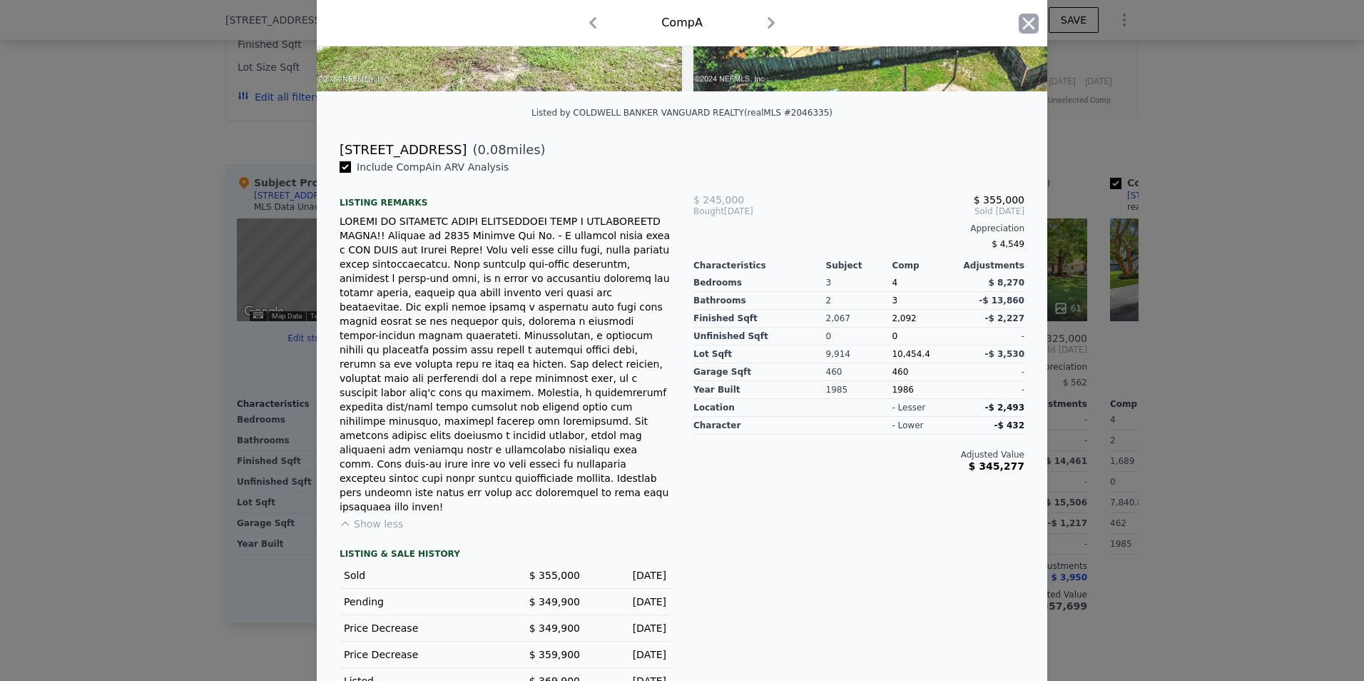
click at [1027, 29] on icon "button" at bounding box center [1029, 24] width 20 height 20
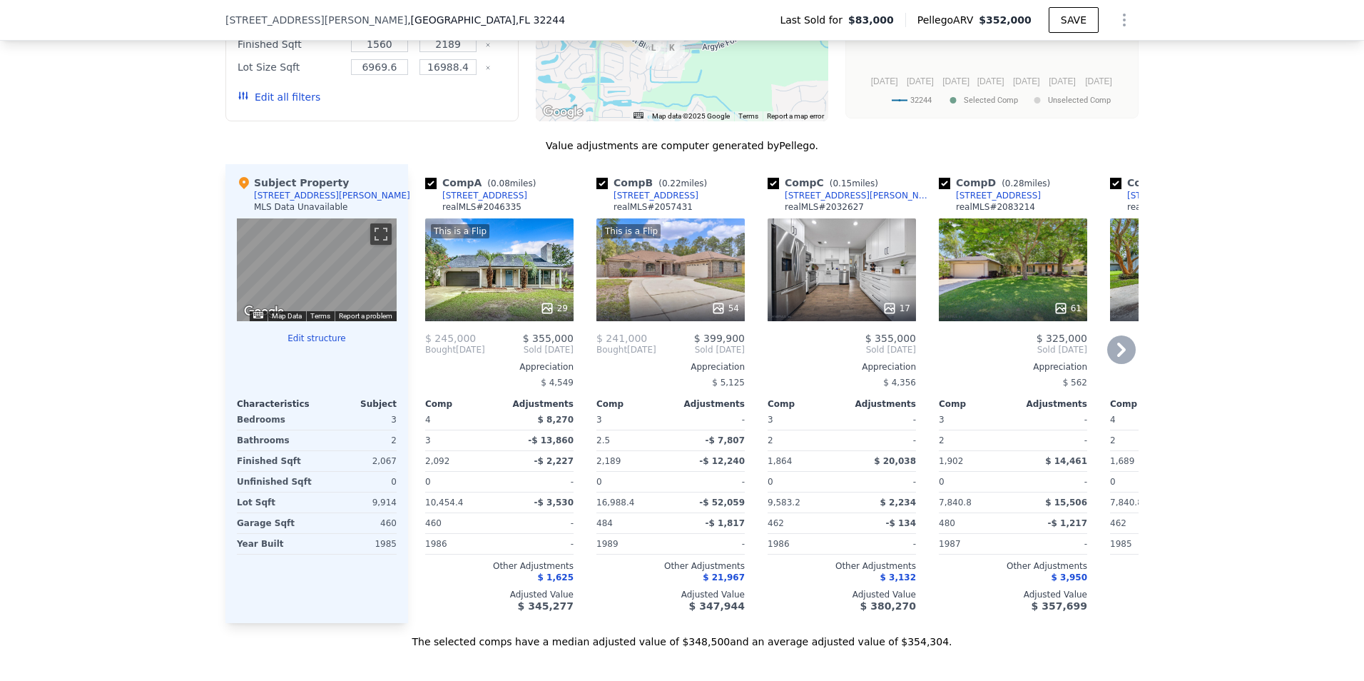
click at [1117, 357] on icon at bounding box center [1121, 349] width 9 height 14
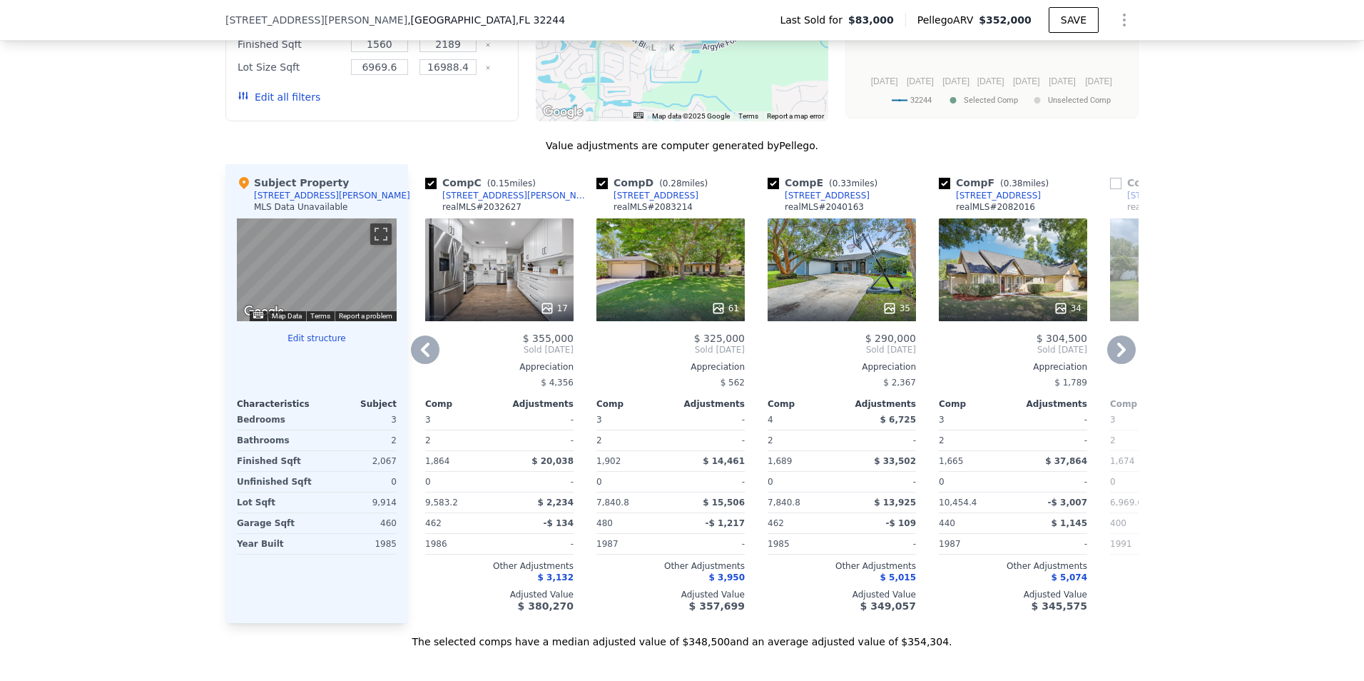
click at [1117, 357] on icon at bounding box center [1121, 349] width 9 height 14
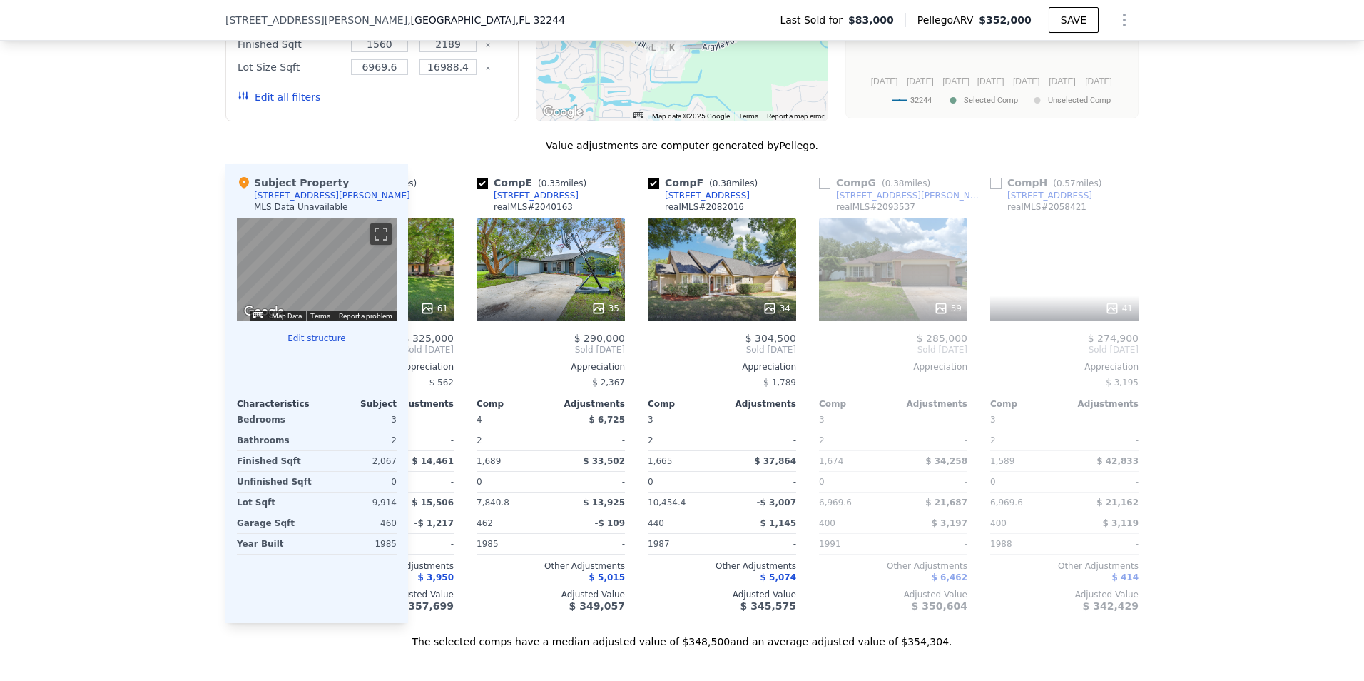
scroll to position [0, 685]
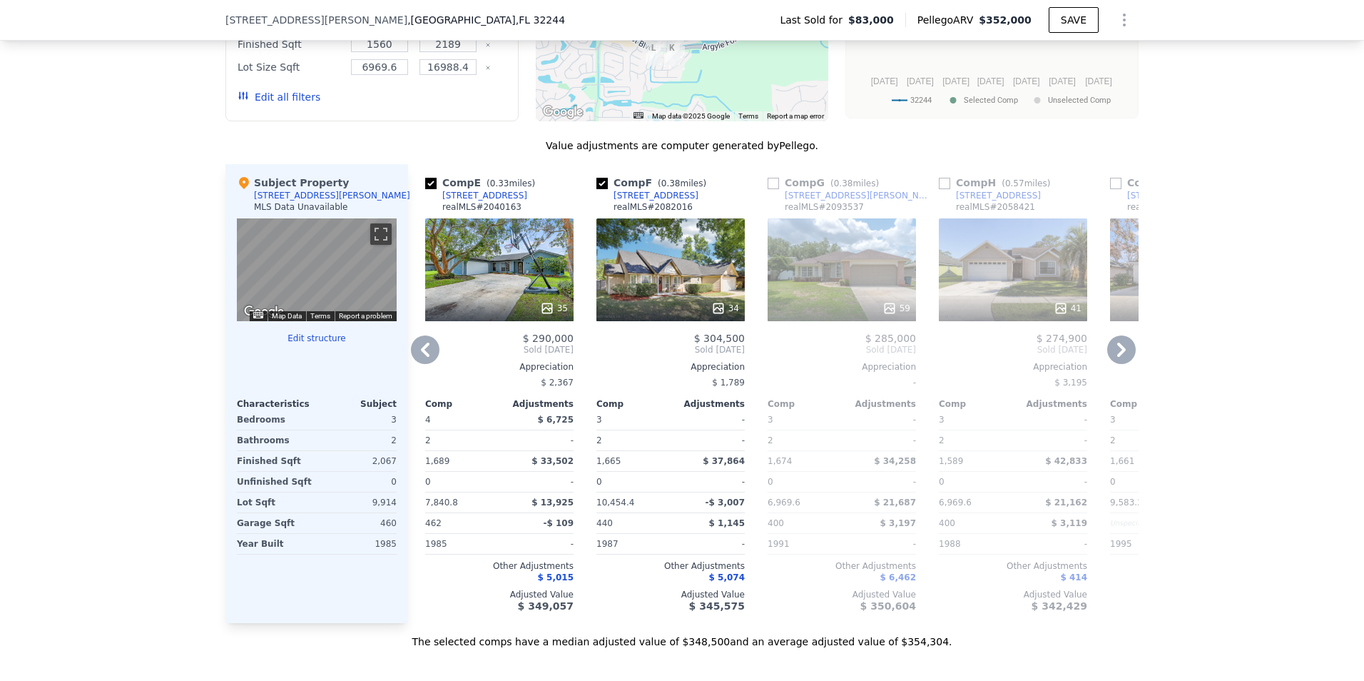
click at [1110, 357] on icon at bounding box center [1121, 349] width 29 height 29
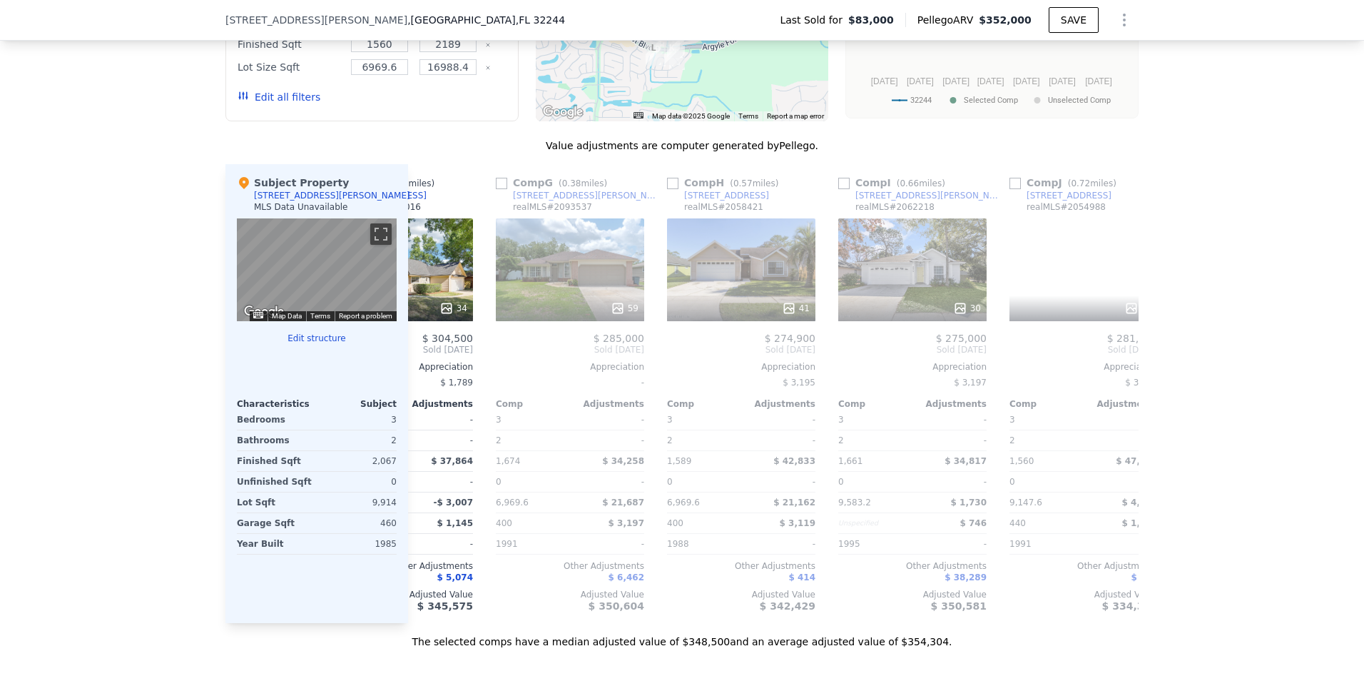
scroll to position [0, 1027]
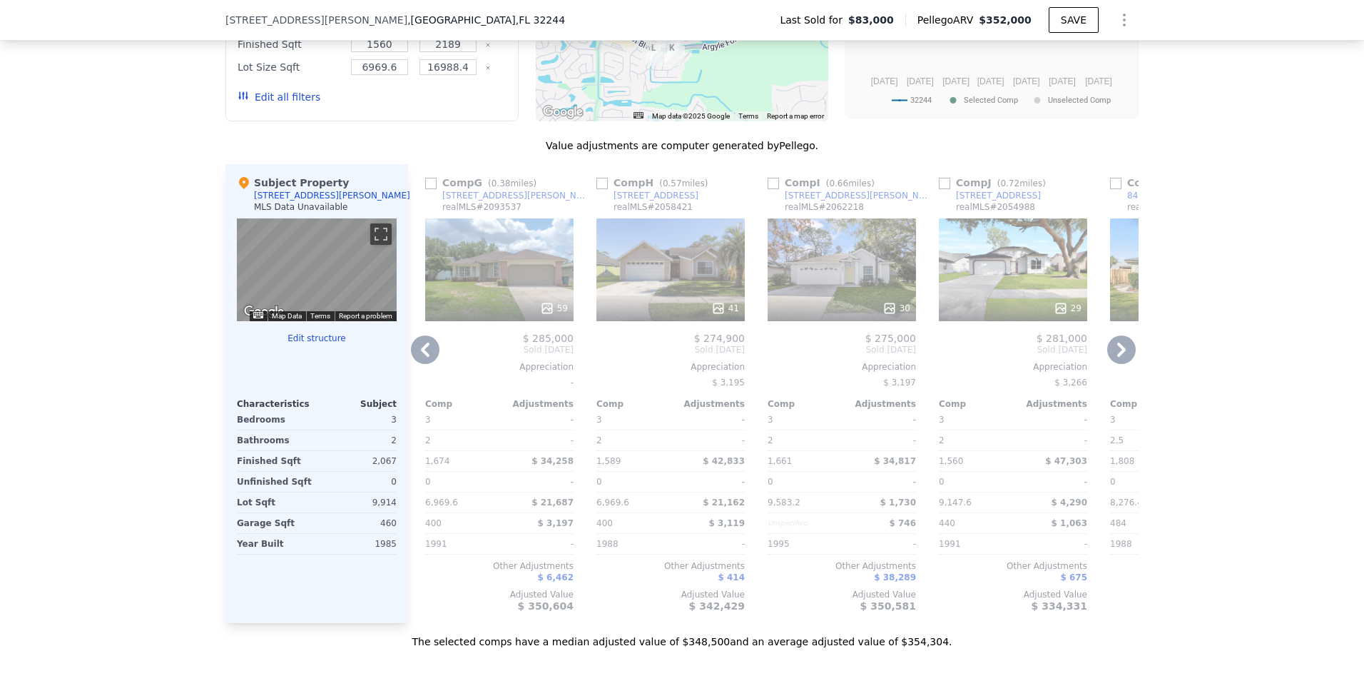
click at [1111, 359] on icon at bounding box center [1121, 349] width 29 height 29
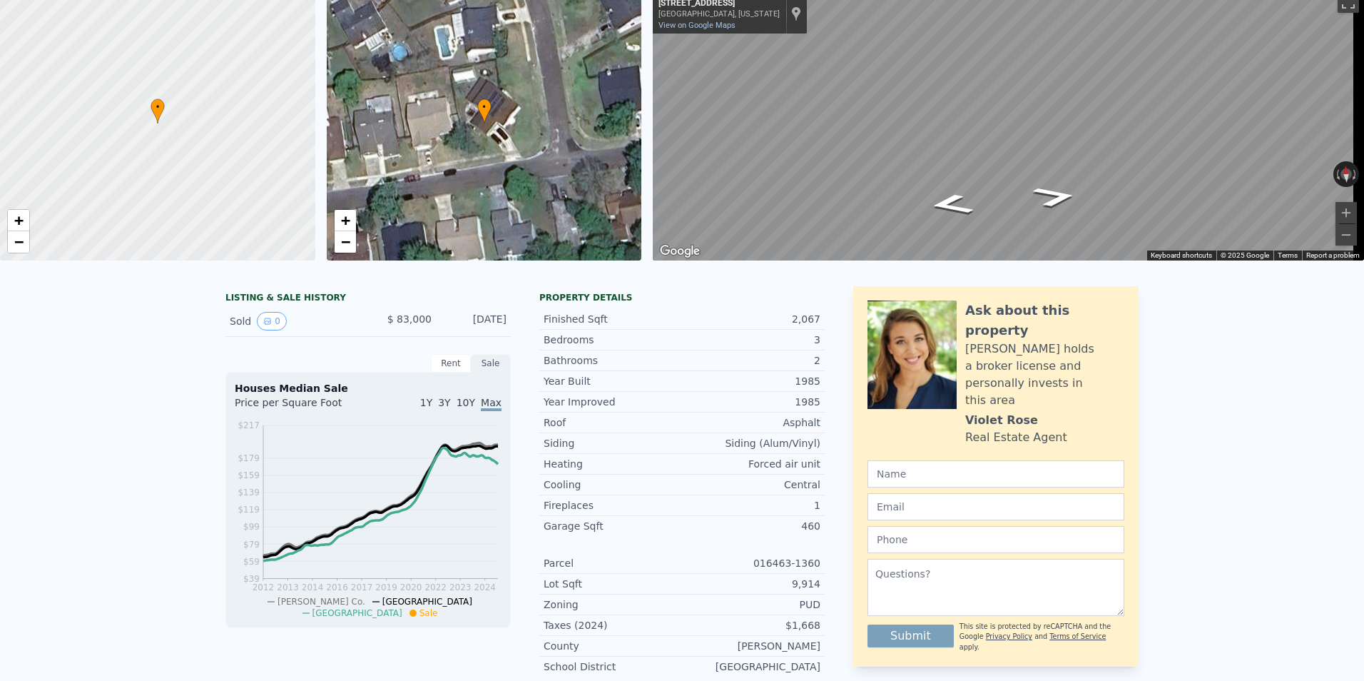
scroll to position [0, 0]
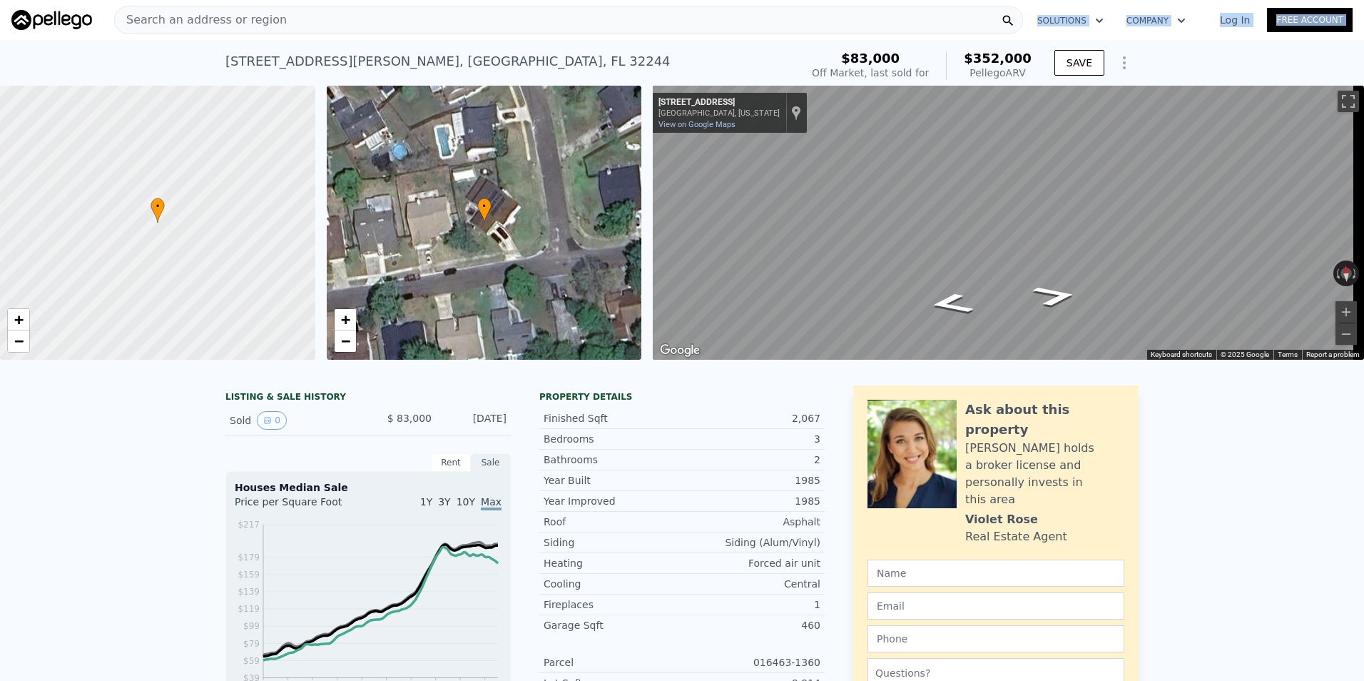
drag, startPoint x: 589, startPoint y: 32, endPoint x: 586, endPoint y: 9, distance: 23.6
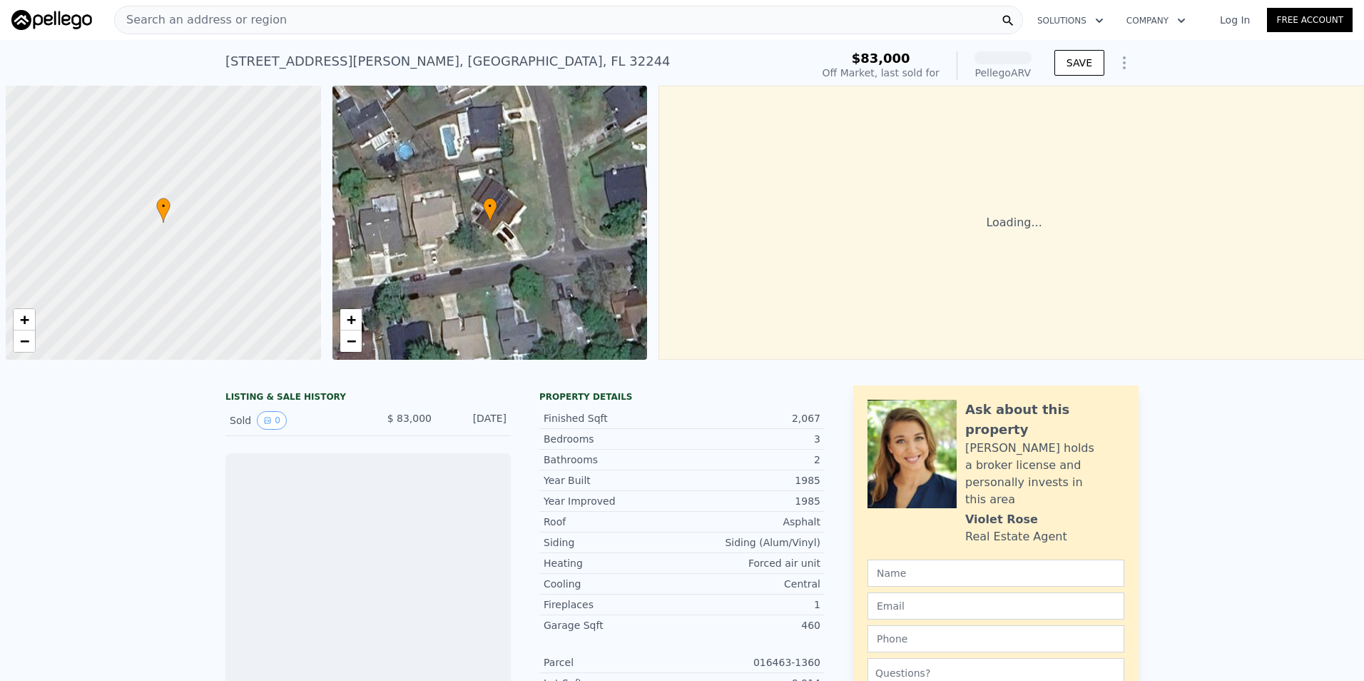
scroll to position [0, 6]
